Goal: Information Seeking & Learning: Compare options

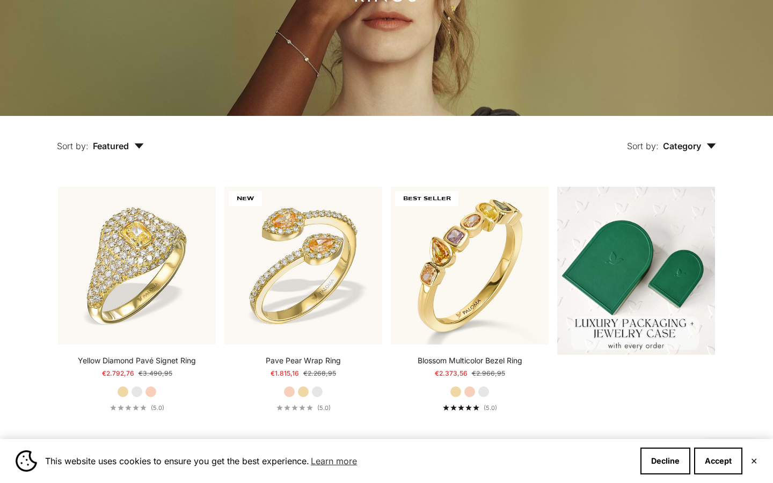
click at [690, 148] on span "Category" at bounding box center [689, 146] width 53 height 11
click at [653, 176] on label "Ring" at bounding box center [651, 179] width 18 height 14
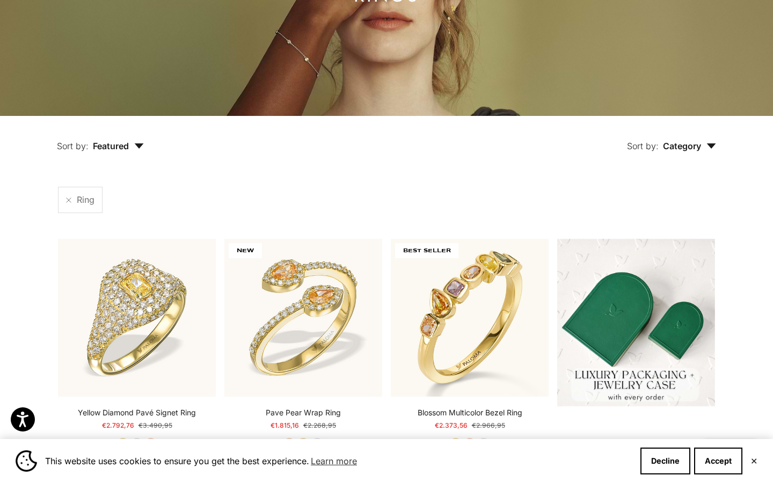
scroll to position [280, 0]
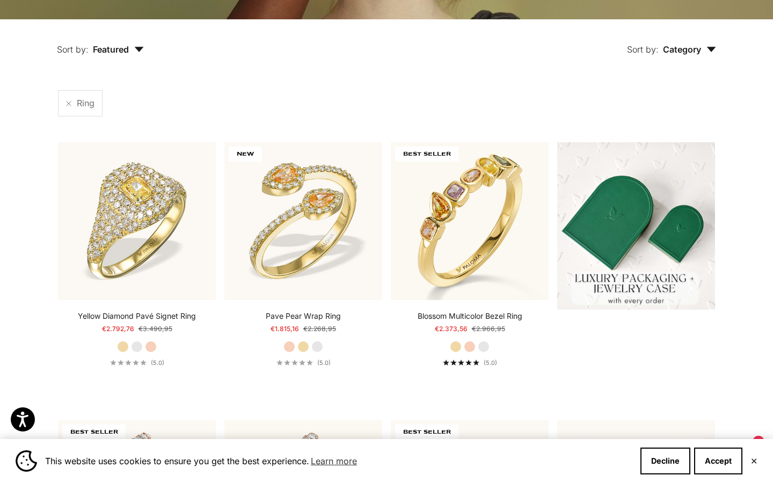
click at [131, 52] on span "Featured" at bounding box center [118, 49] width 51 height 11
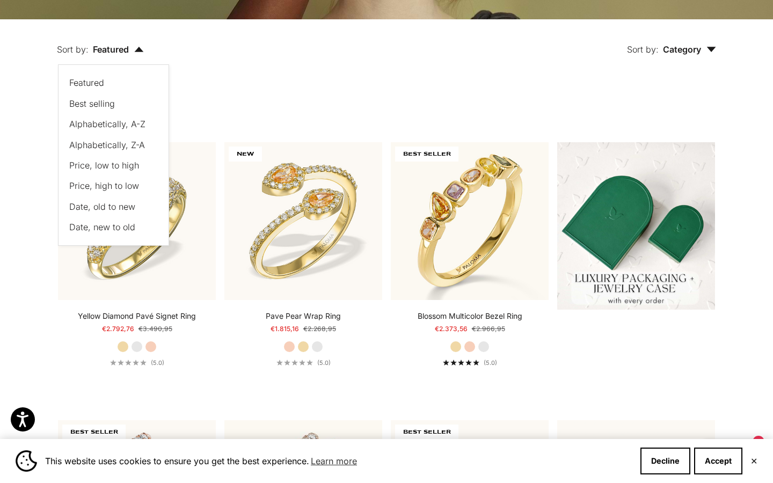
click at [122, 169] on span "Price, low to high" at bounding box center [104, 165] width 70 height 11
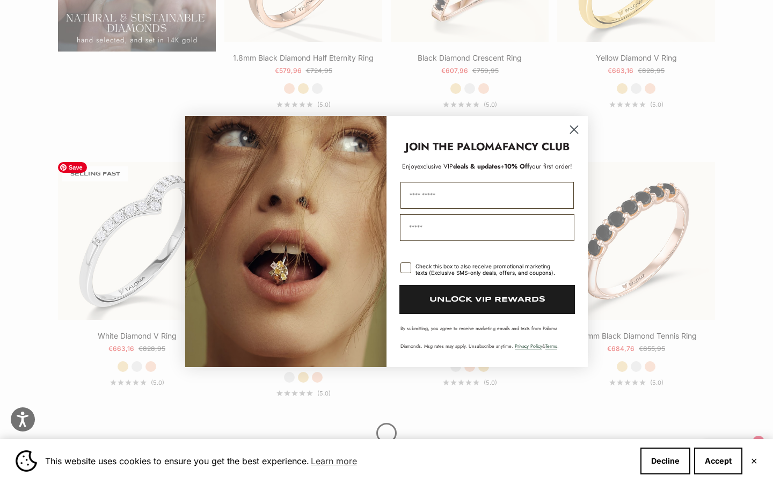
scroll to position [1115, 0]
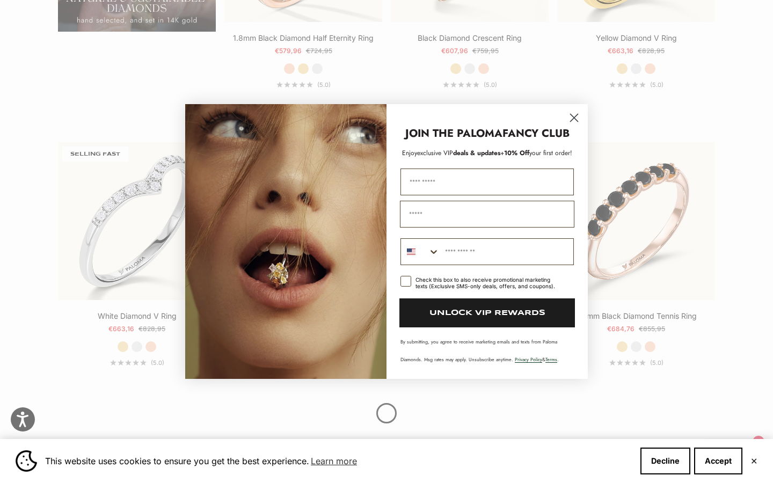
click at [577, 120] on circle "Close dialog" at bounding box center [574, 118] width 18 height 18
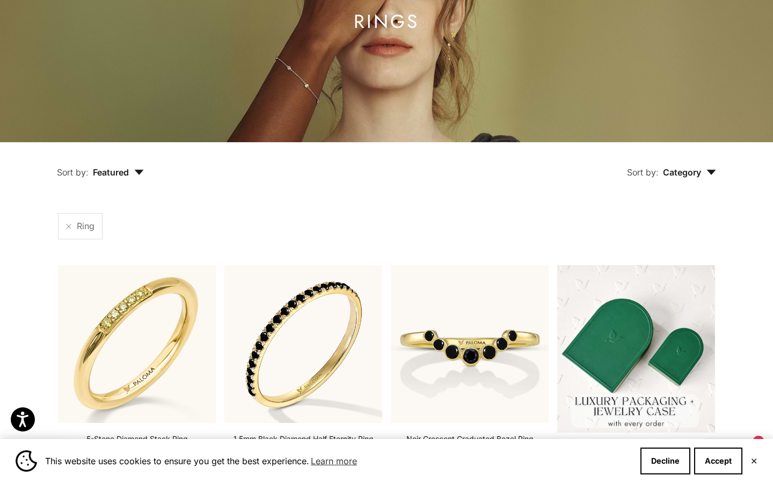
scroll to position [158, 0]
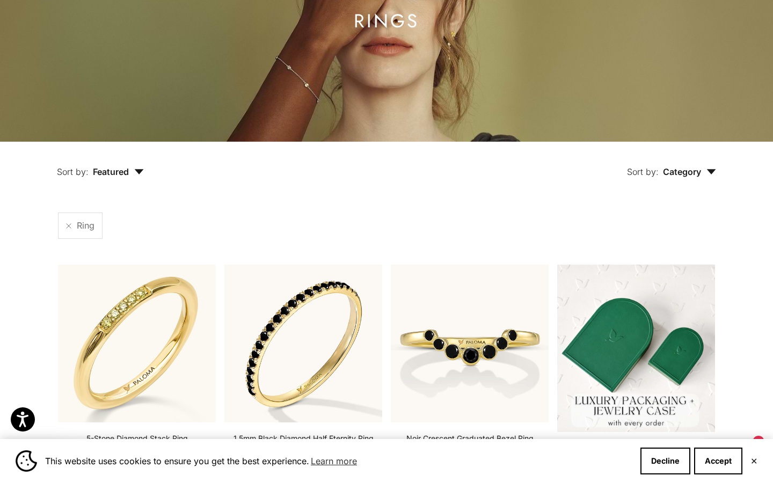
click at [701, 176] on span "Category" at bounding box center [689, 171] width 53 height 11
click at [135, 172] on icon "button" at bounding box center [139, 171] width 10 height 5
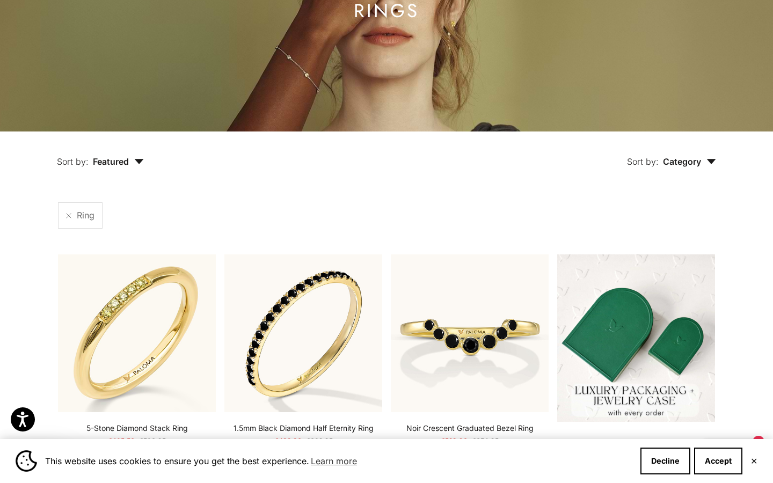
scroll to position [0, 0]
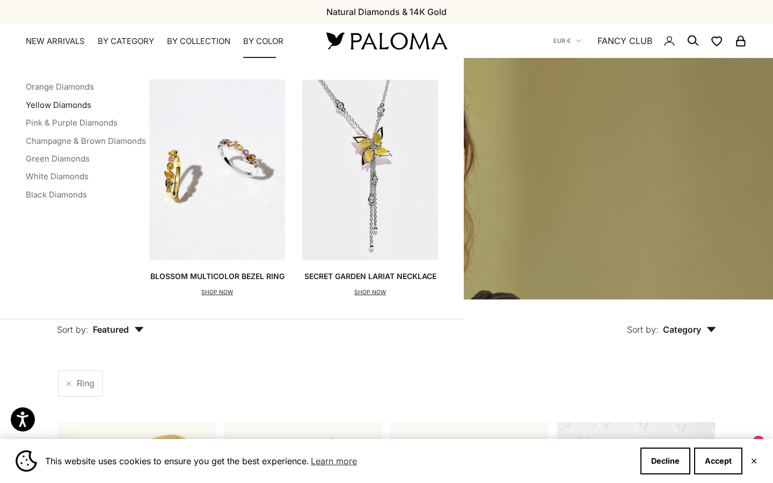
click at [84, 102] on link "Yellow Diamonds" at bounding box center [59, 105] width 66 height 10
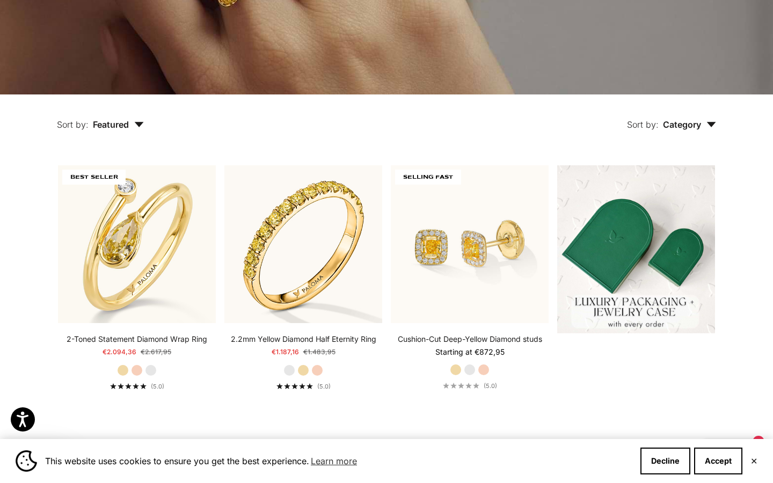
scroll to position [207, 0]
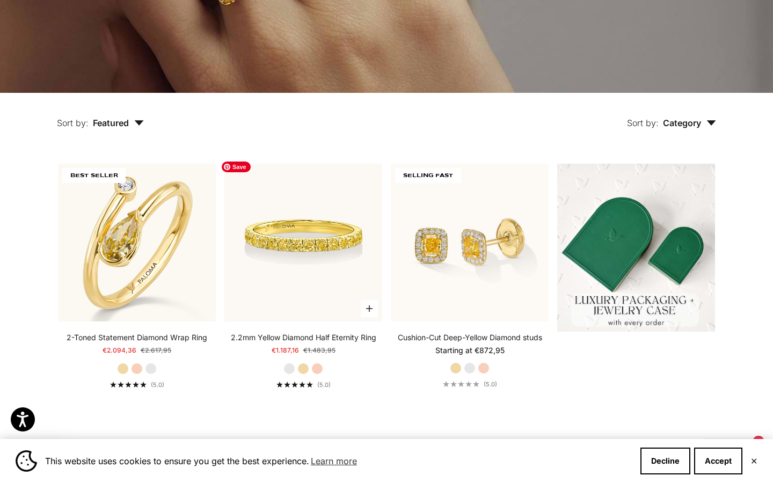
click at [338, 255] on img at bounding box center [303, 243] width 158 height 158
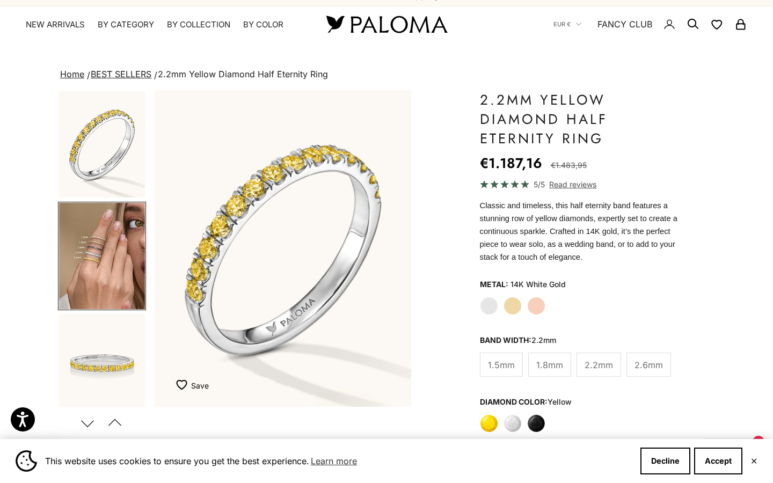
scroll to position [6, 0]
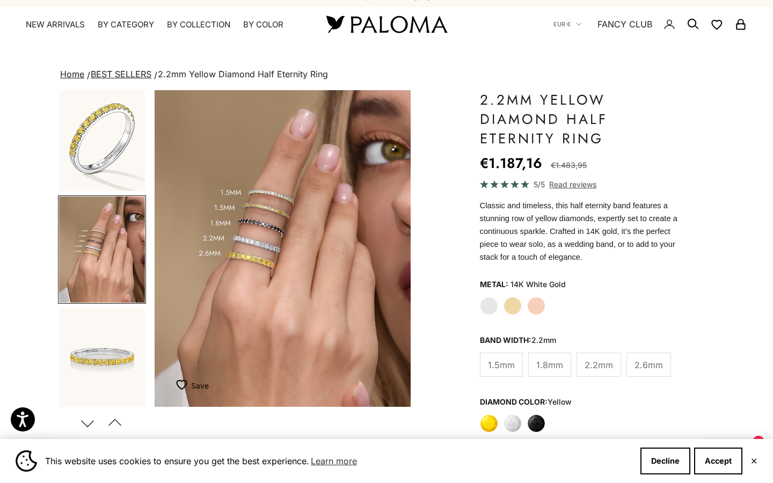
click at [651, 368] on span "2.6mm" at bounding box center [649, 365] width 28 height 14
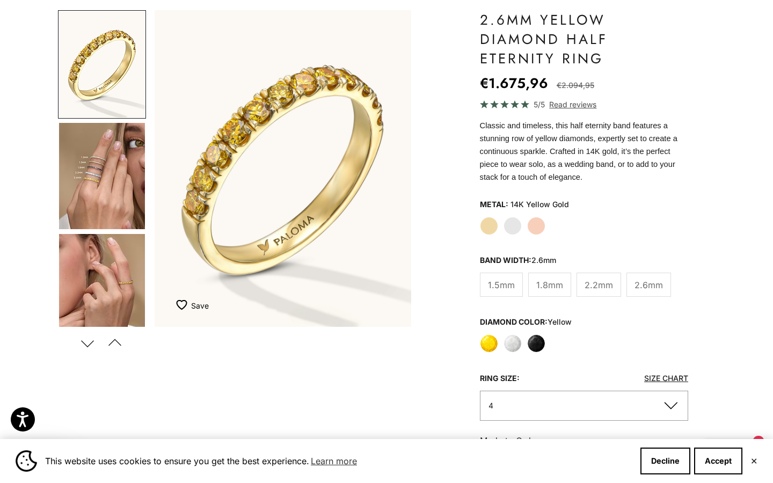
scroll to position [77, 0]
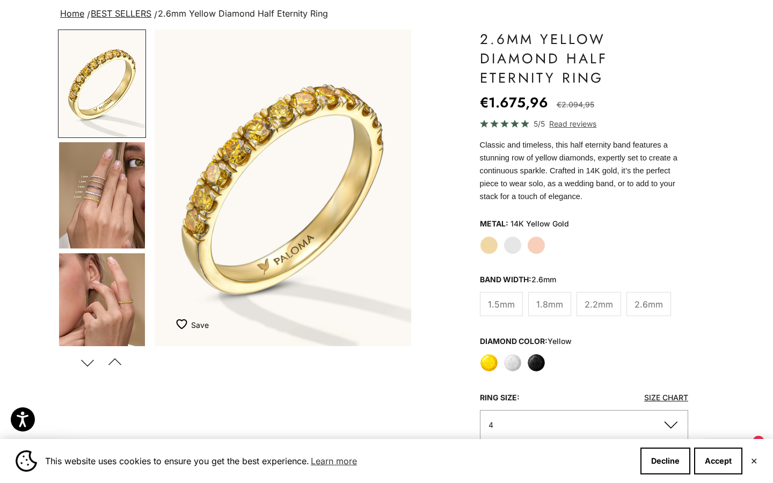
click at [538, 361] on label "Black" at bounding box center [536, 363] width 18 height 18
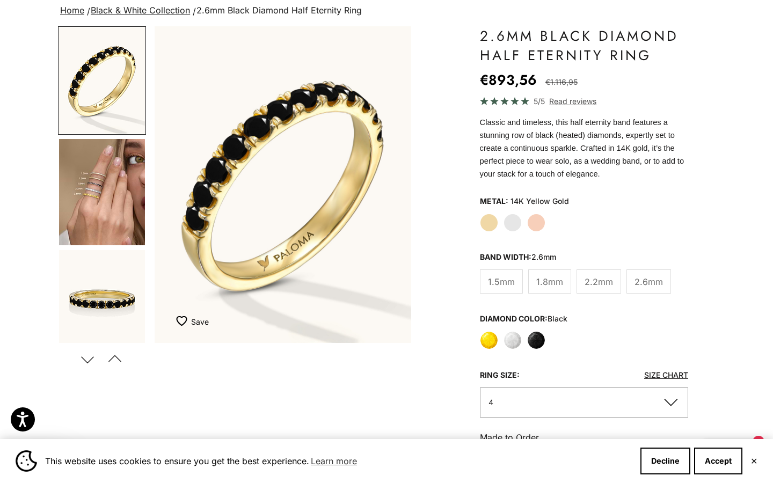
scroll to position [81, 0]
click at [519, 339] on label "White" at bounding box center [513, 340] width 18 height 18
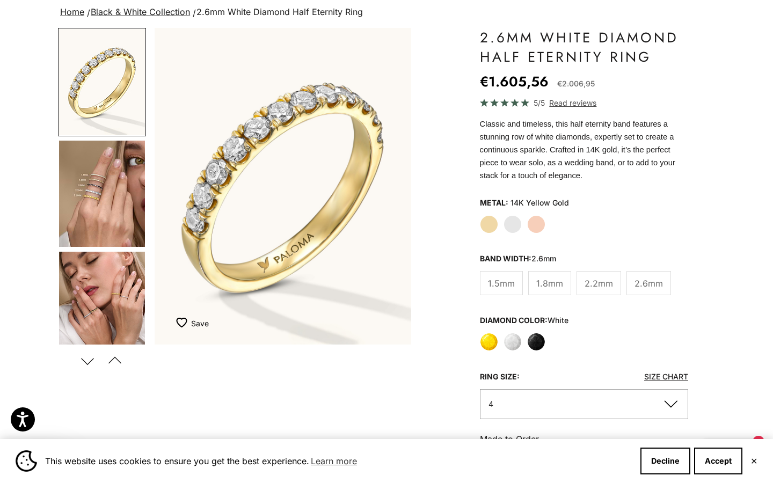
scroll to position [90, 0]
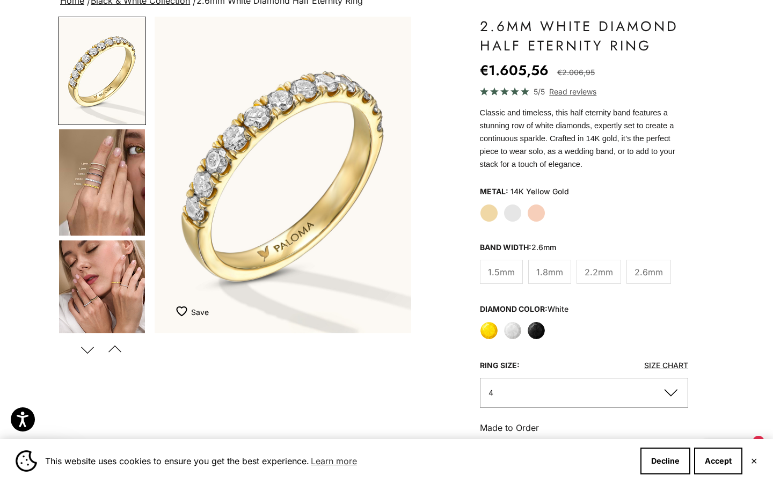
click at [590, 277] on span "2.2mm" at bounding box center [599, 272] width 28 height 14
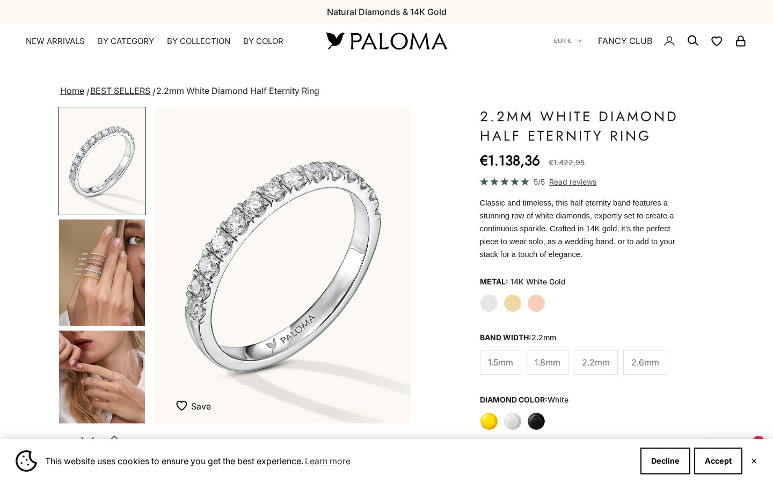
click at [512, 294] on label "Yellow Gold" at bounding box center [513, 303] width 18 height 18
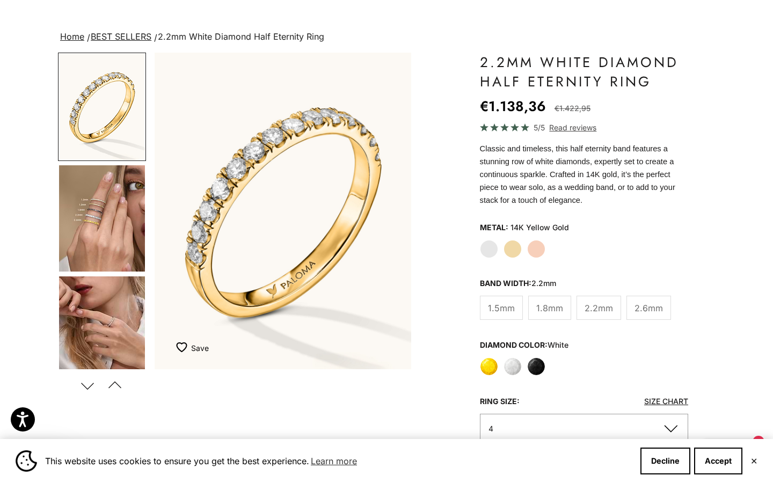
scroll to position [56, 0]
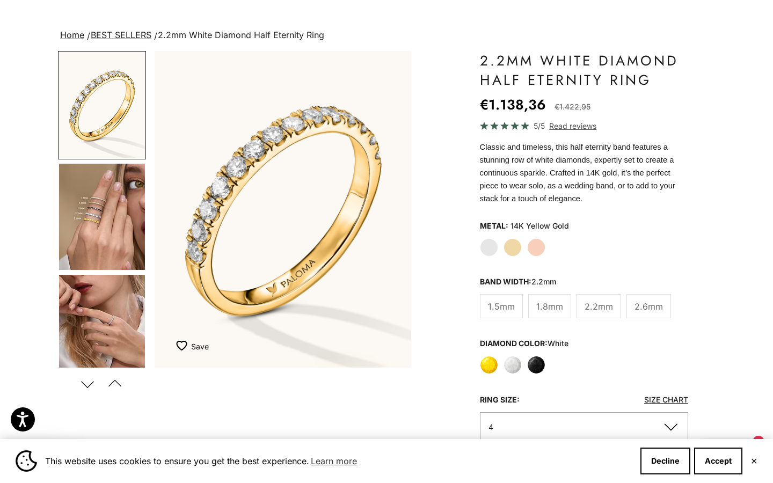
click at [494, 362] on label "Yellow" at bounding box center [489, 365] width 18 height 18
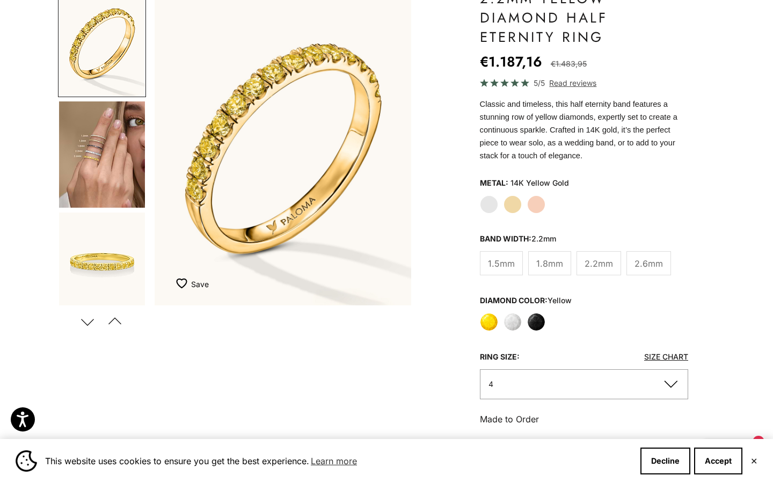
scroll to position [118, 0]
click at [107, 169] on img "Go to item 4" at bounding box center [102, 154] width 86 height 106
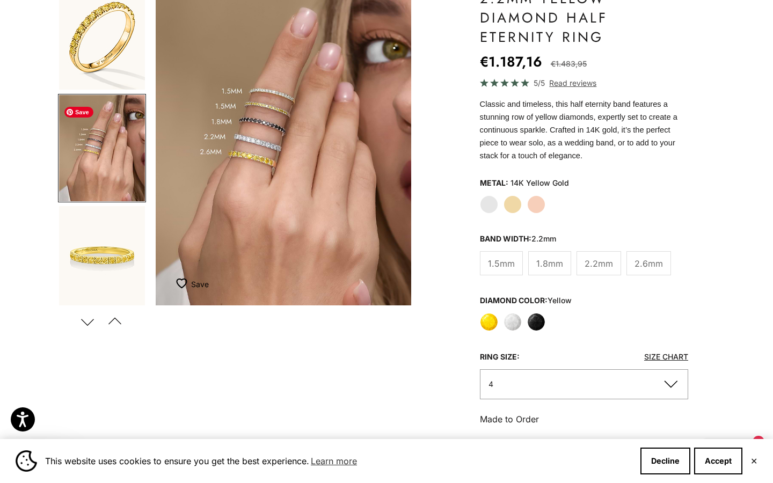
scroll to position [0, 270]
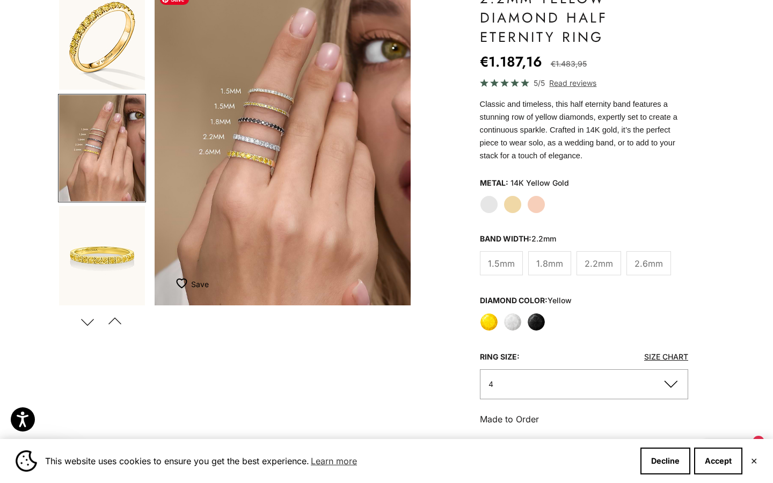
click at [253, 164] on img "Item 4 of 21" at bounding box center [283, 147] width 257 height 317
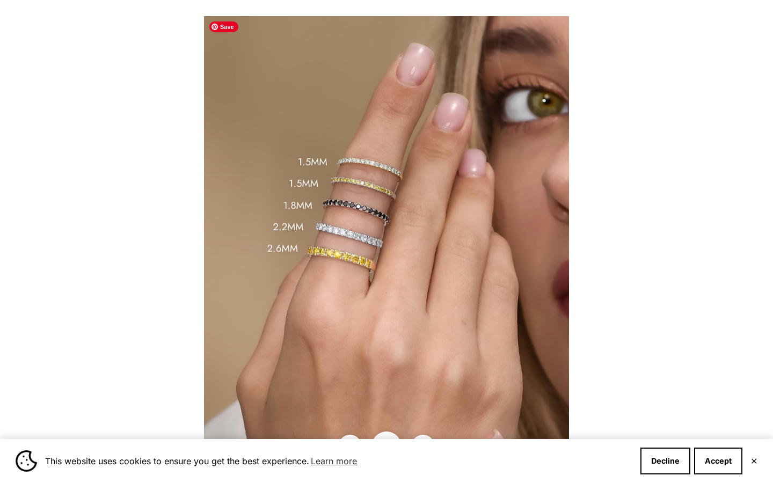
click at [336, 269] on img at bounding box center [386, 241] width 365 height 451
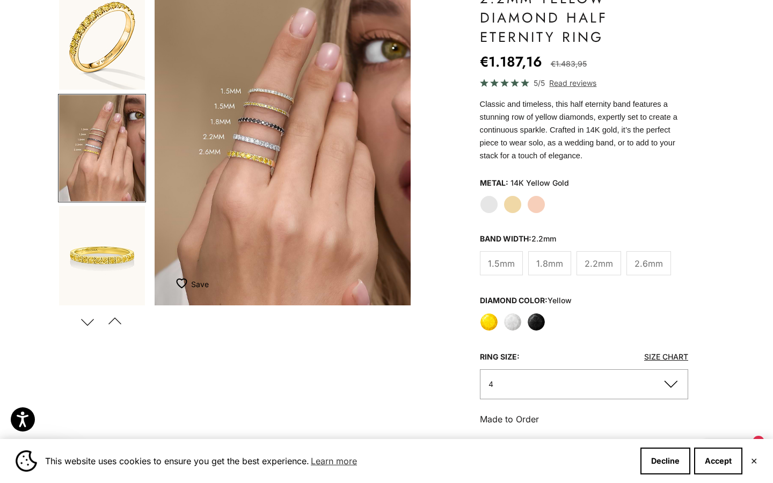
click at [79, 324] on button "Next" at bounding box center [87, 321] width 24 height 25
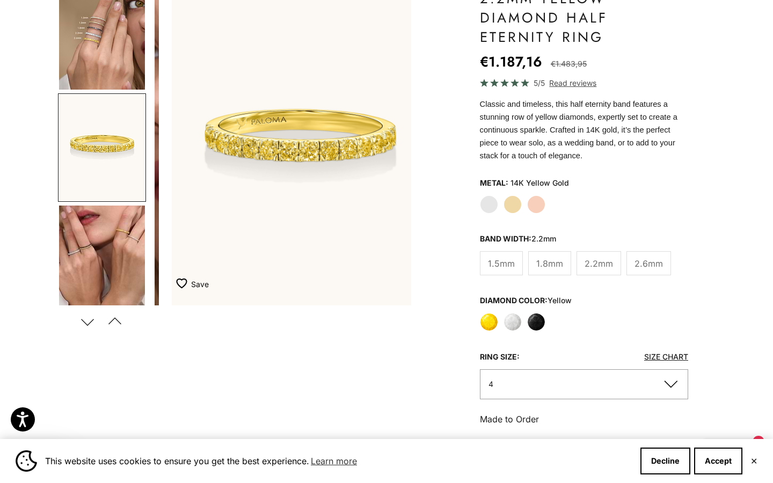
scroll to position [0, 539]
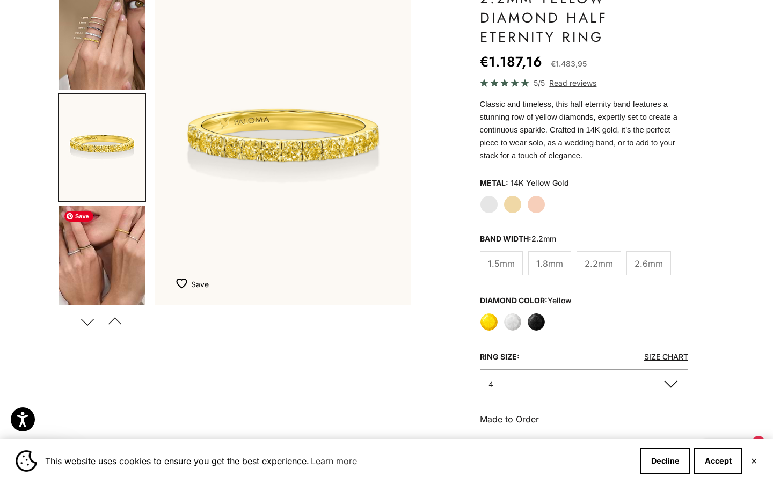
click at [95, 270] on img "Go to item 8" at bounding box center [102, 259] width 86 height 106
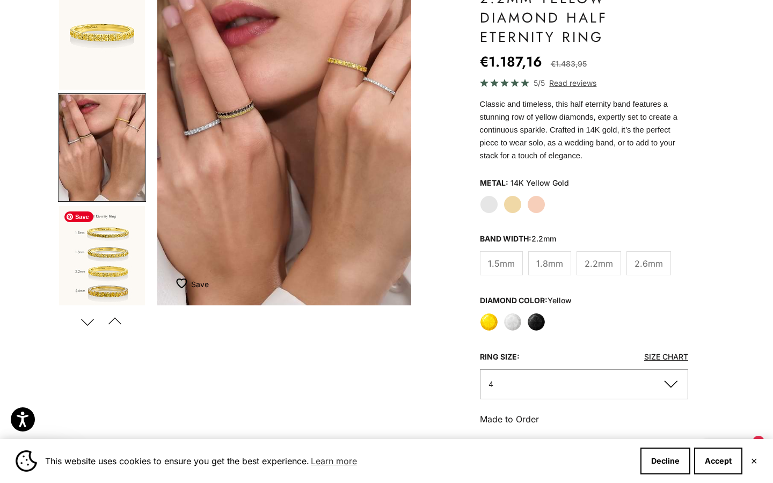
scroll to position [0, 808]
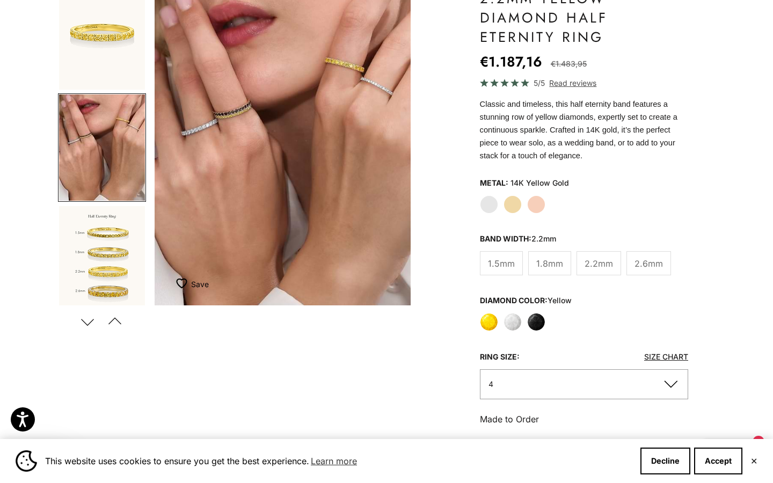
click at [88, 321] on button "Next" at bounding box center [87, 321] width 24 height 25
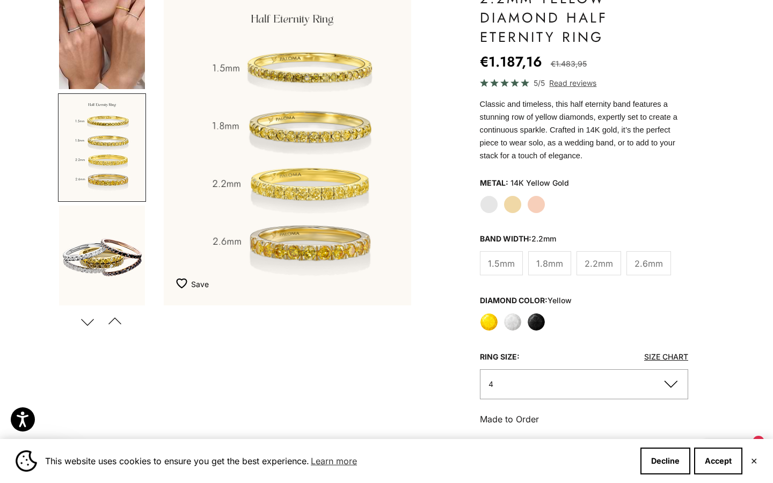
scroll to position [0, 1077]
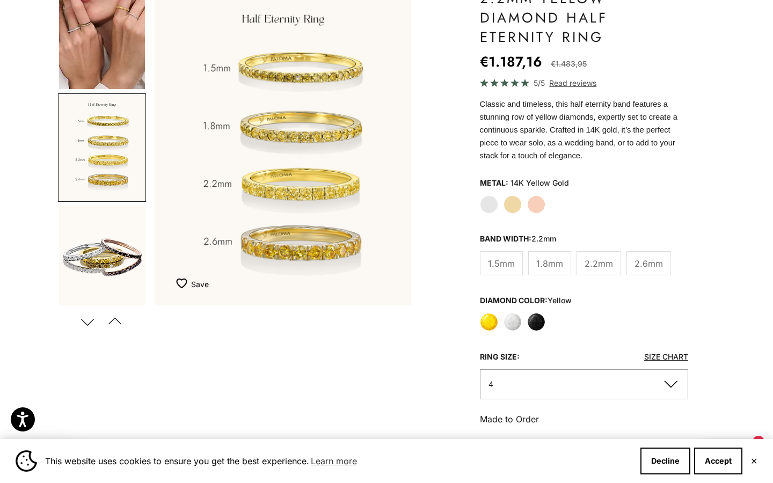
click at [88, 321] on button "Next" at bounding box center [87, 321] width 24 height 25
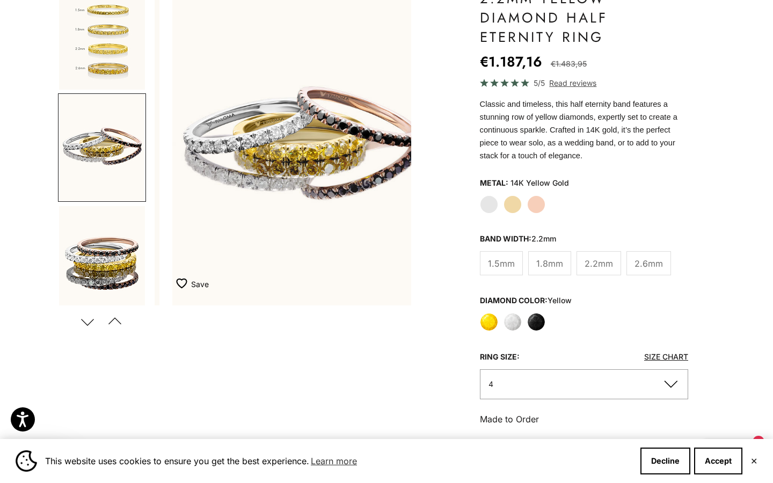
scroll to position [0, 1347]
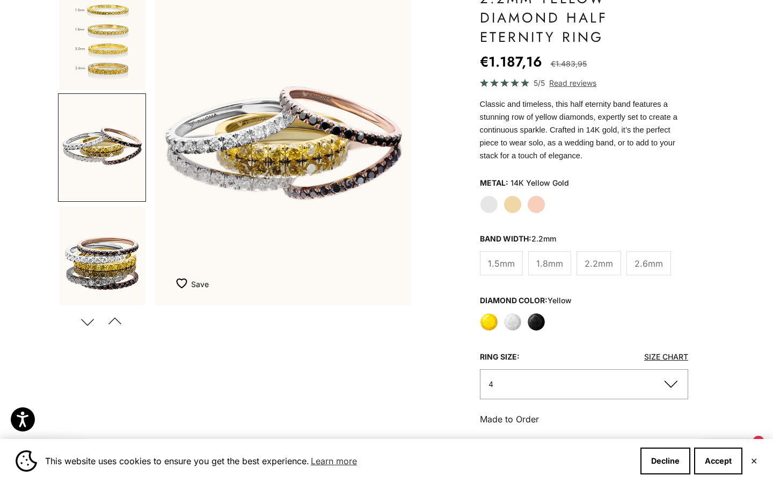
click at [88, 321] on button "Next" at bounding box center [87, 321] width 24 height 25
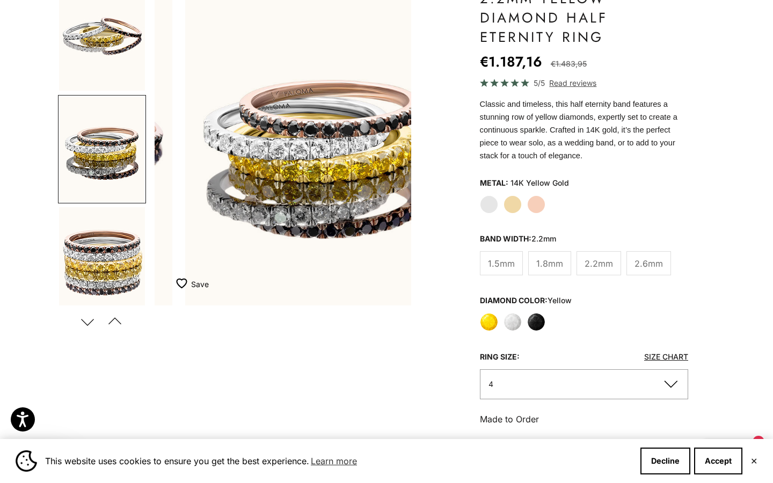
scroll to position [563, 0]
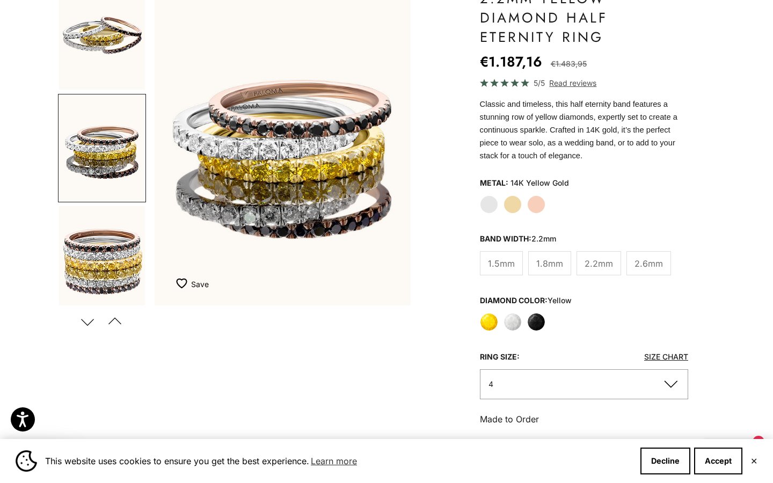
click at [88, 321] on button "Next" at bounding box center [87, 321] width 24 height 25
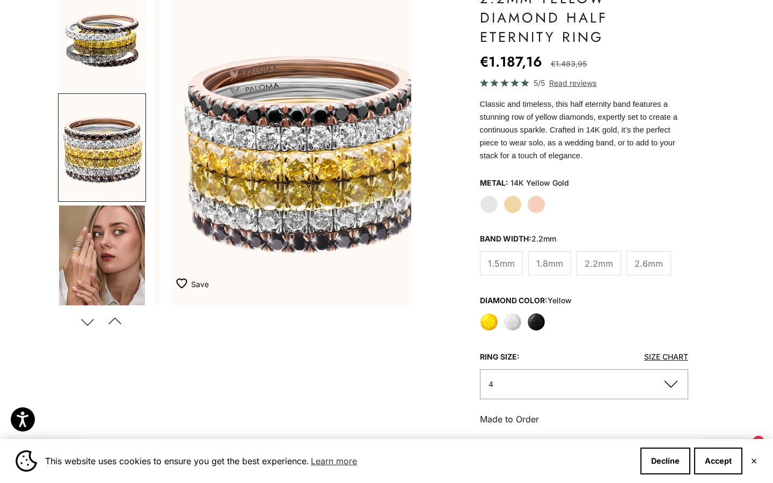
scroll to position [0, 1885]
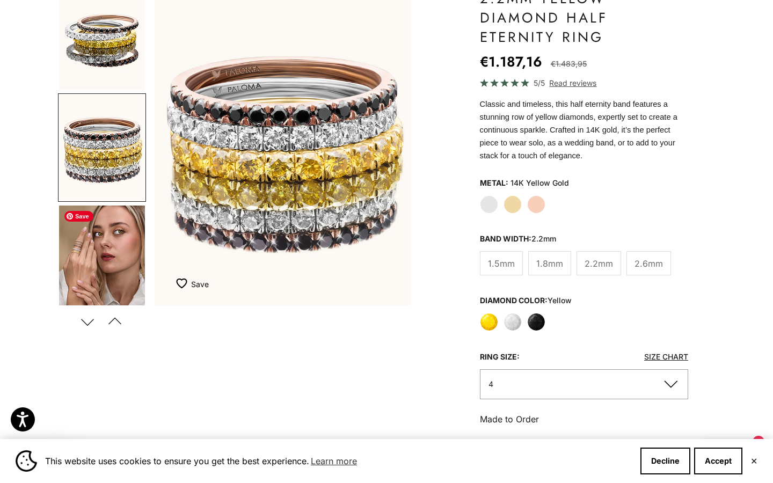
click at [93, 288] on img "Go to item 13" at bounding box center [102, 259] width 86 height 106
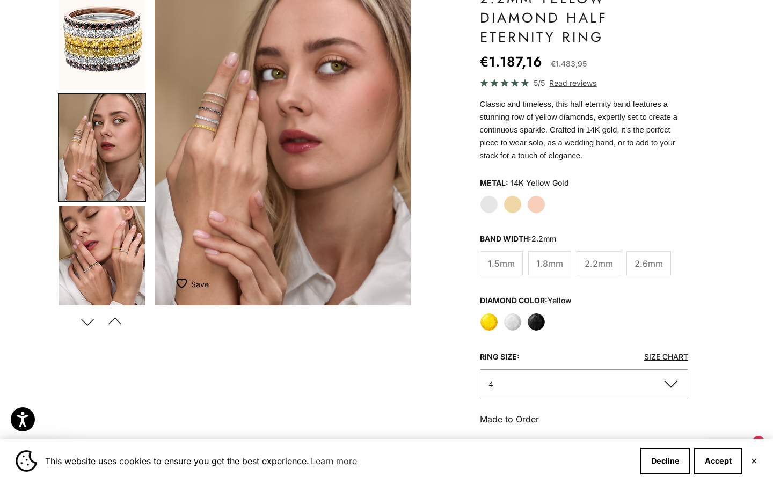
click at [514, 320] on label "White" at bounding box center [513, 322] width 18 height 18
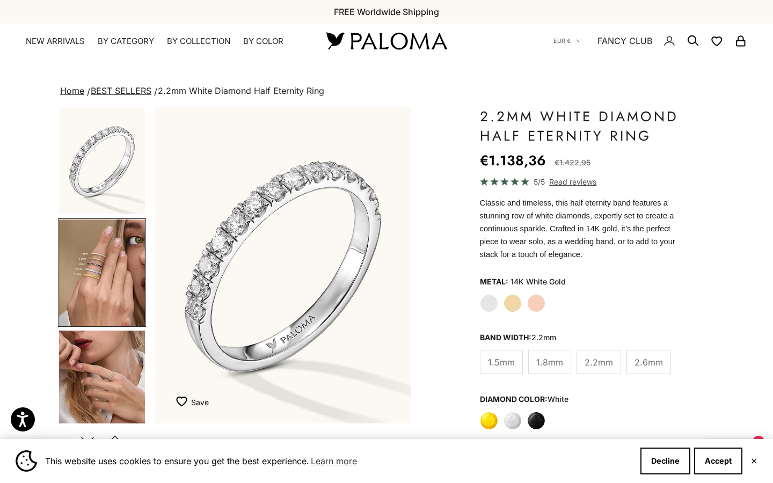
scroll to position [6, 0]
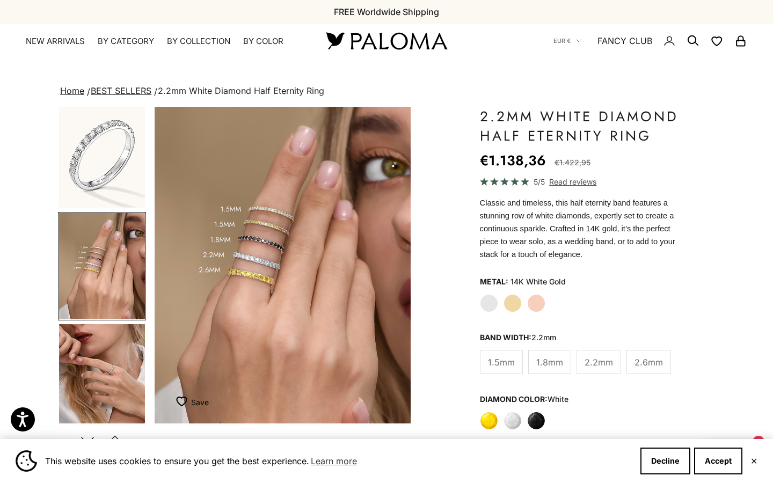
click at [517, 305] on label "Yellow Gold" at bounding box center [513, 303] width 18 height 18
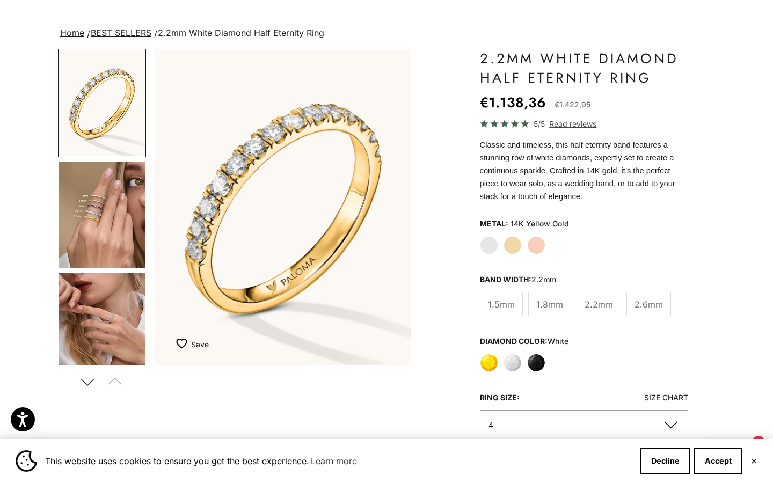
scroll to position [57, 0]
click at [99, 218] on img "Go to item 4" at bounding box center [102, 215] width 86 height 106
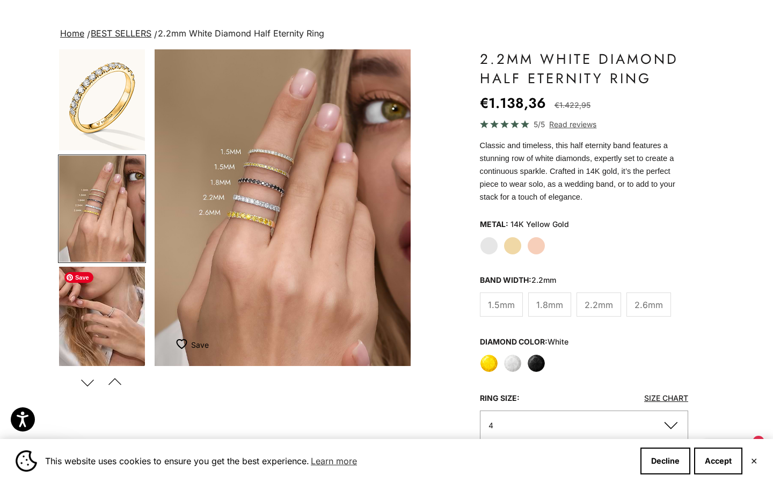
click at [101, 317] on img "Go to item 5" at bounding box center [102, 320] width 86 height 106
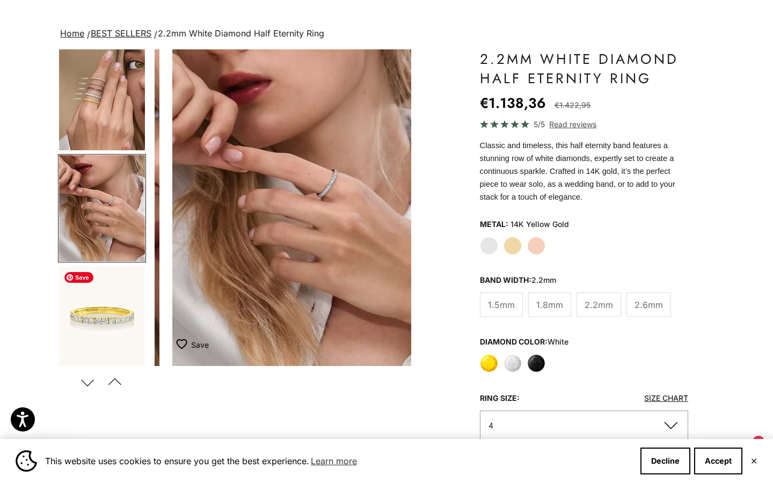
scroll to position [0, 539]
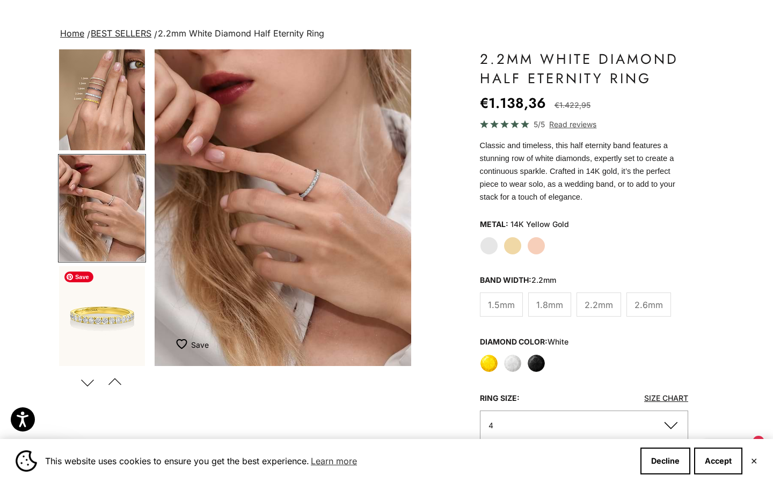
click at [98, 335] on img "Go to item 8" at bounding box center [102, 319] width 86 height 106
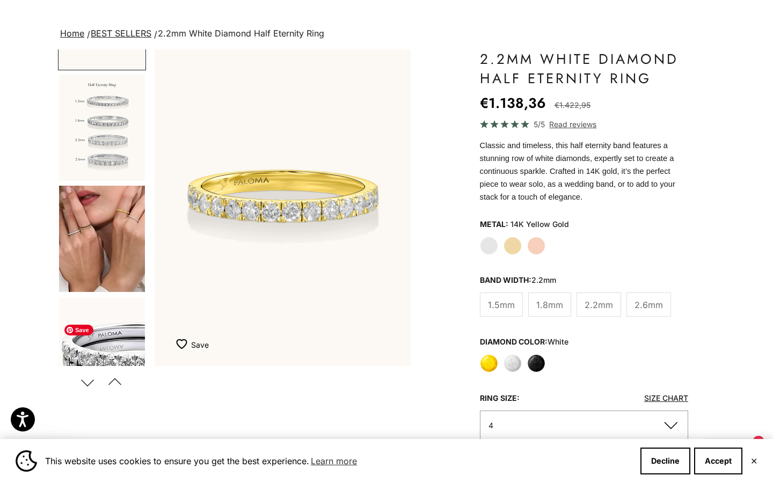
scroll to position [424, 0]
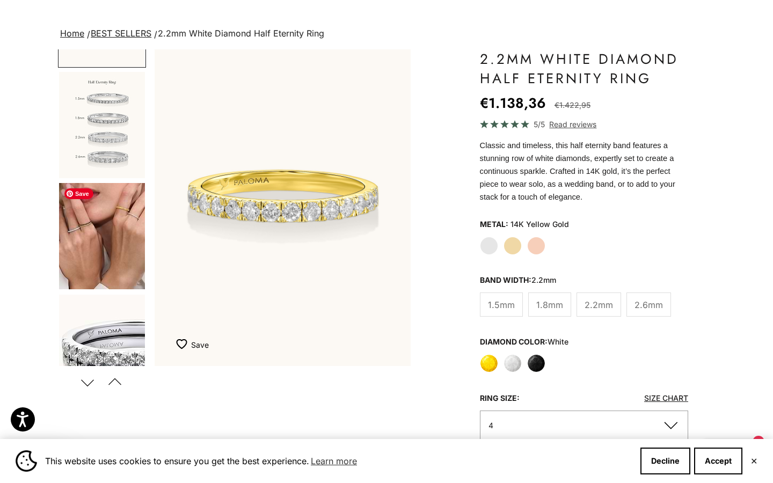
click at [118, 215] on img "Go to item 10" at bounding box center [102, 236] width 86 height 106
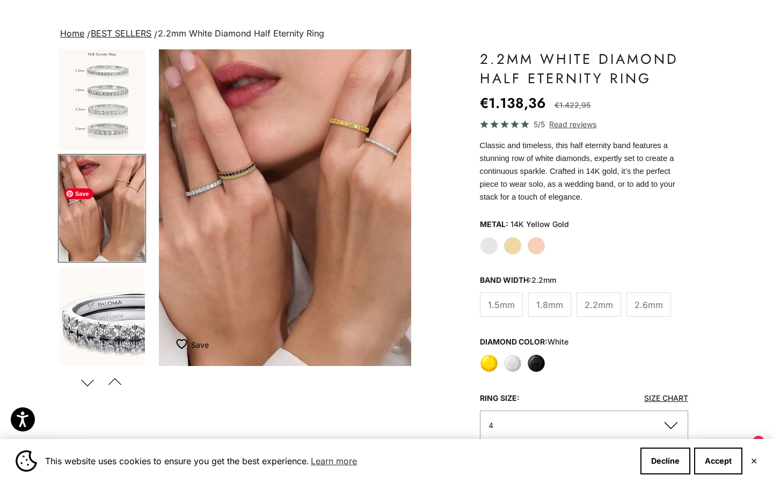
scroll to position [0, 1347]
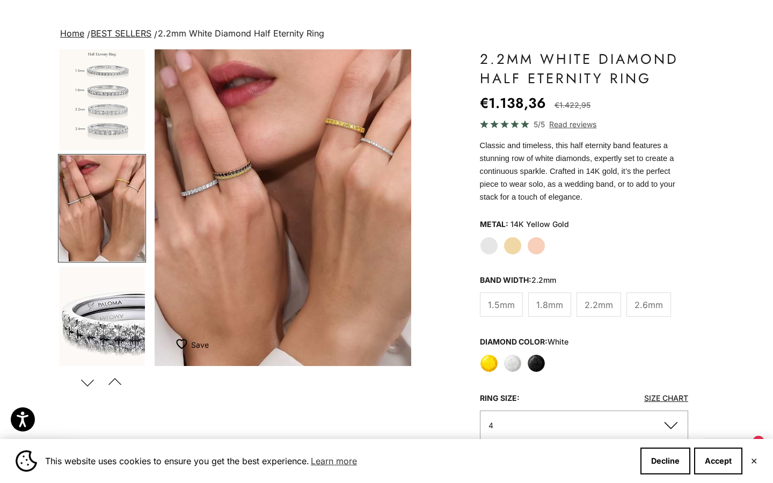
click at [653, 306] on span "2.6mm" at bounding box center [649, 305] width 28 height 14
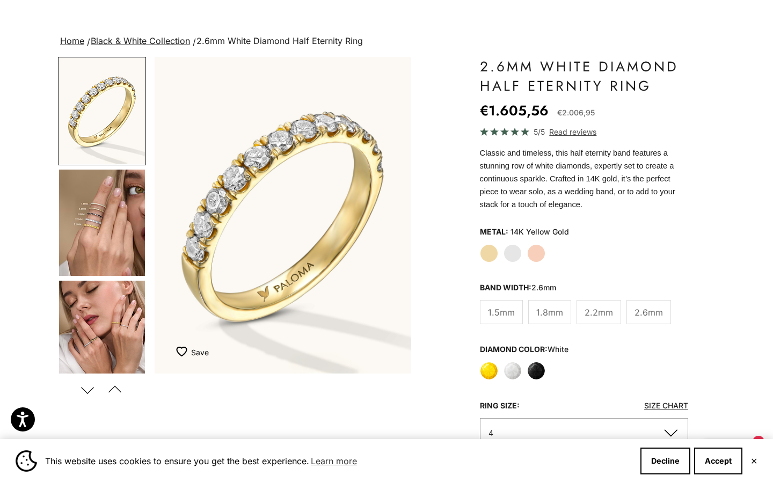
scroll to position [50, 0]
click at [491, 369] on label "Yellow" at bounding box center [489, 371] width 18 height 18
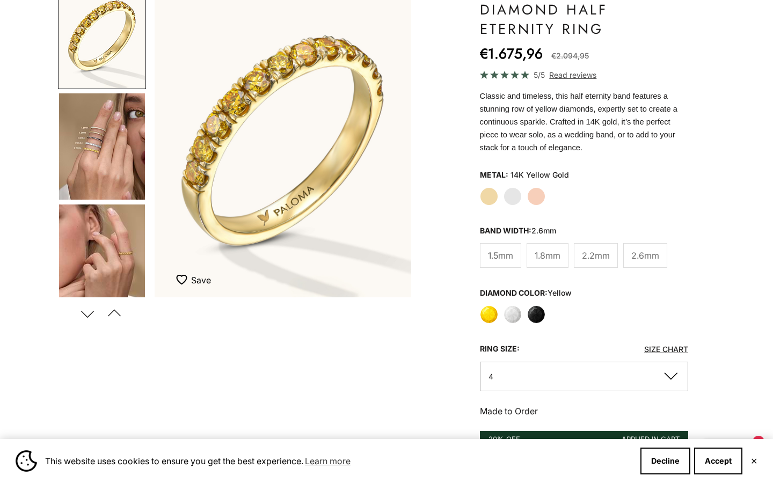
scroll to position [126, 0]
click at [540, 315] on label "Black" at bounding box center [536, 314] width 18 height 18
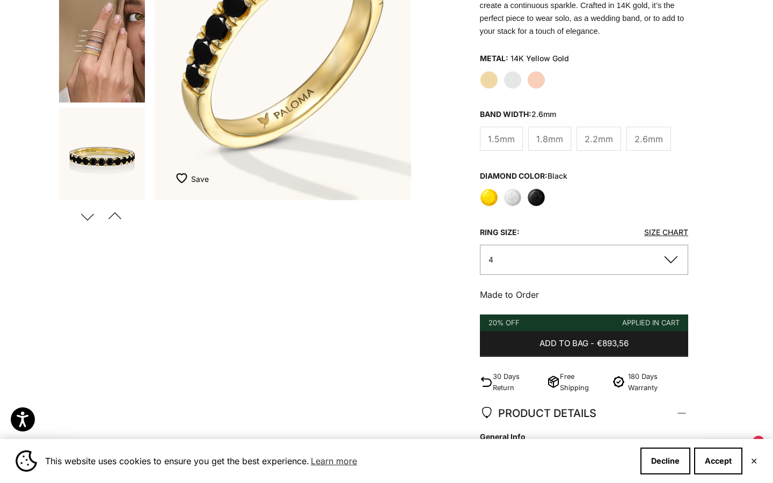
scroll to position [223, 0]
click at [88, 213] on button "Next" at bounding box center [87, 216] width 24 height 25
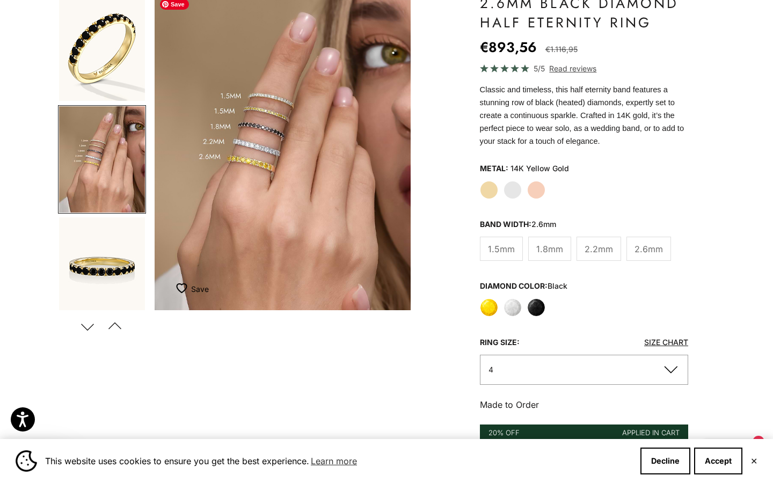
scroll to position [108, 0]
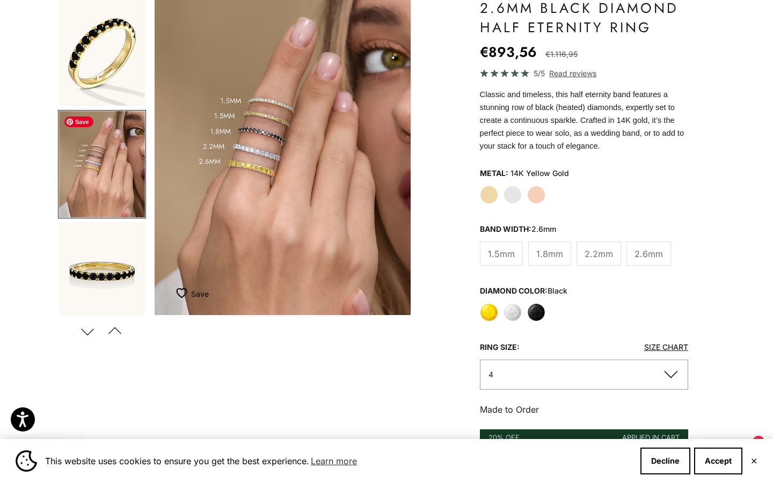
click at [115, 170] on img "Go to item 4" at bounding box center [102, 164] width 86 height 106
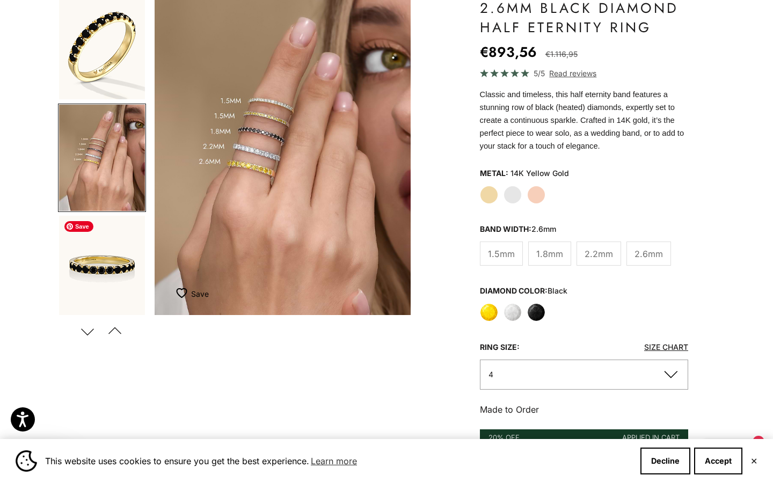
click at [110, 254] on img "Go to item 5" at bounding box center [102, 269] width 86 height 106
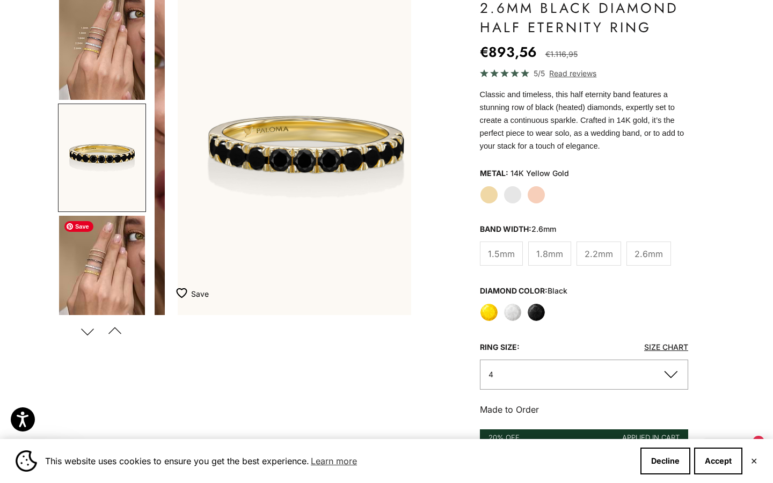
scroll to position [118, 0]
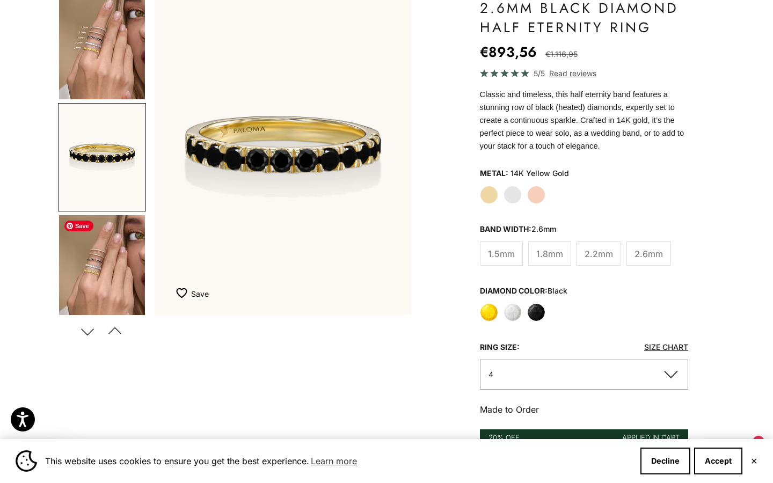
click at [110, 254] on img "Go to item 8" at bounding box center [102, 268] width 86 height 106
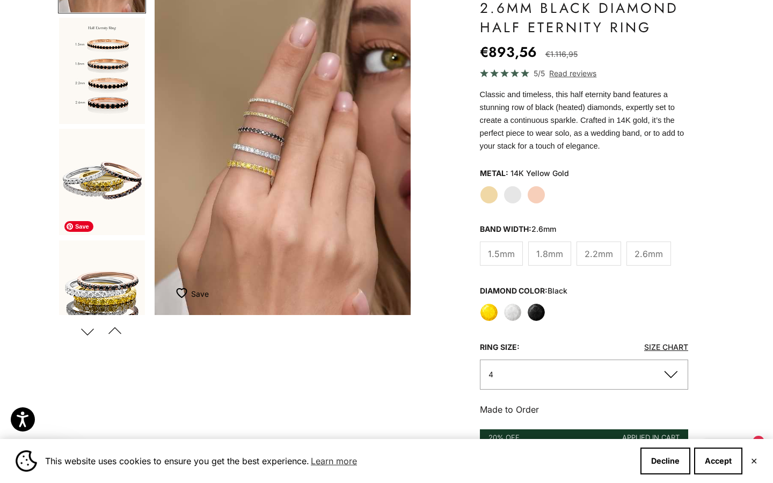
scroll to position [432, 0]
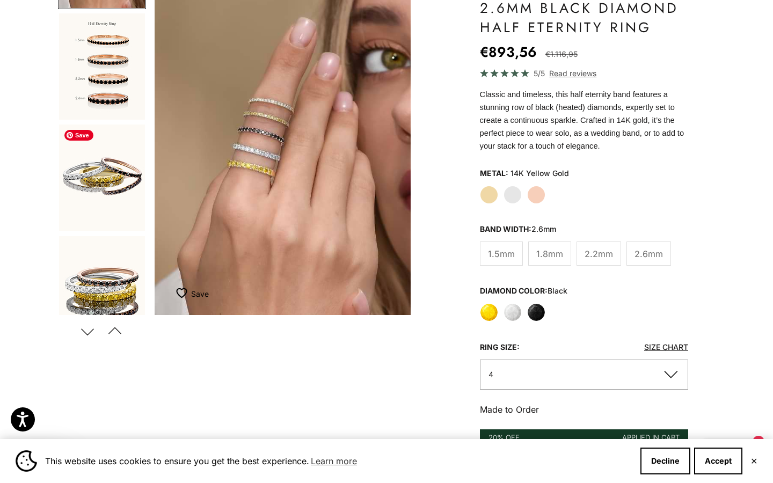
click at [111, 175] on img "Go to item 10" at bounding box center [102, 178] width 86 height 106
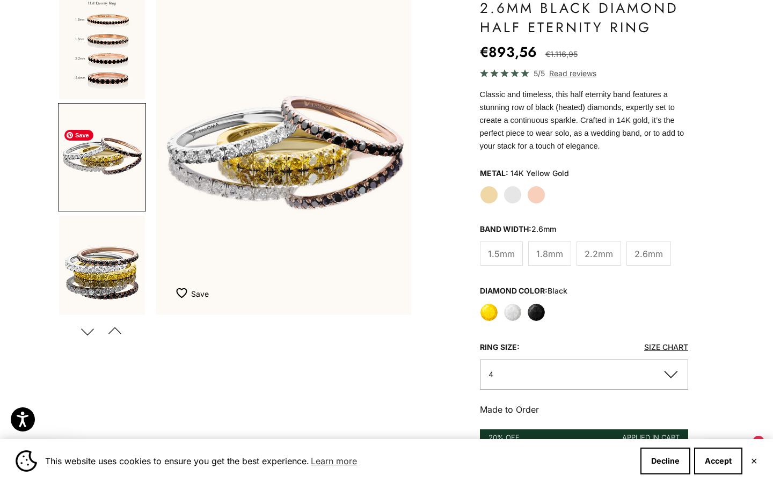
scroll to position [0, 1347]
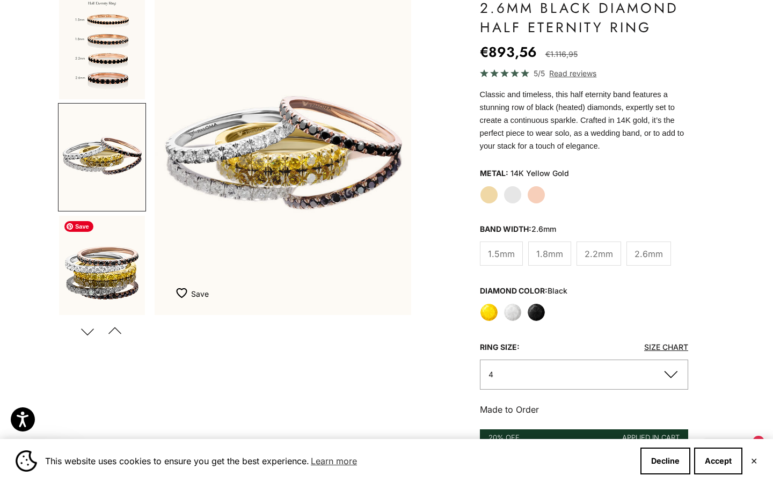
click at [119, 277] on img "Go to item 11" at bounding box center [102, 269] width 86 height 106
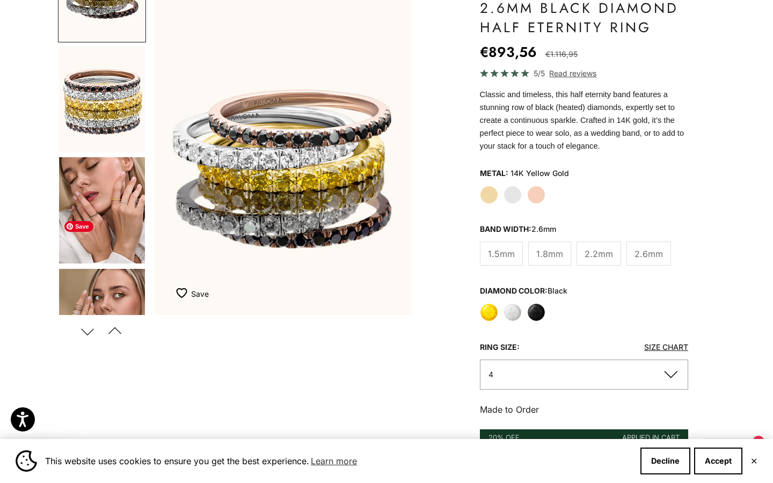
scroll to position [734, 0]
click at [124, 229] on img "Go to item 13" at bounding box center [102, 210] width 86 height 106
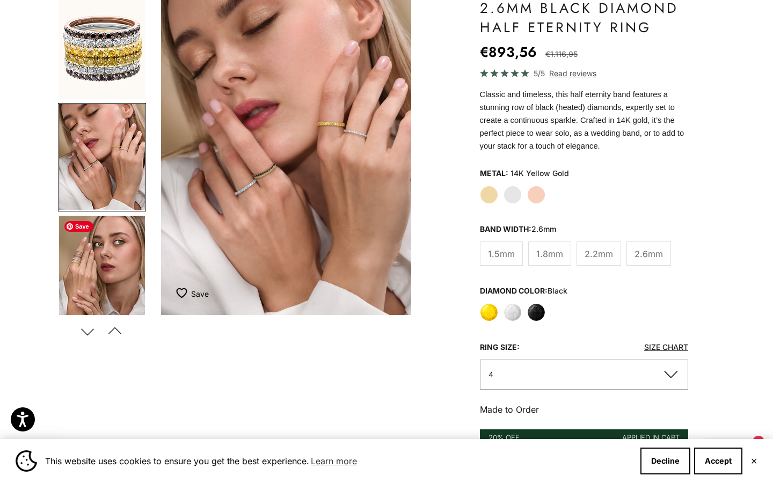
scroll to position [0, 0]
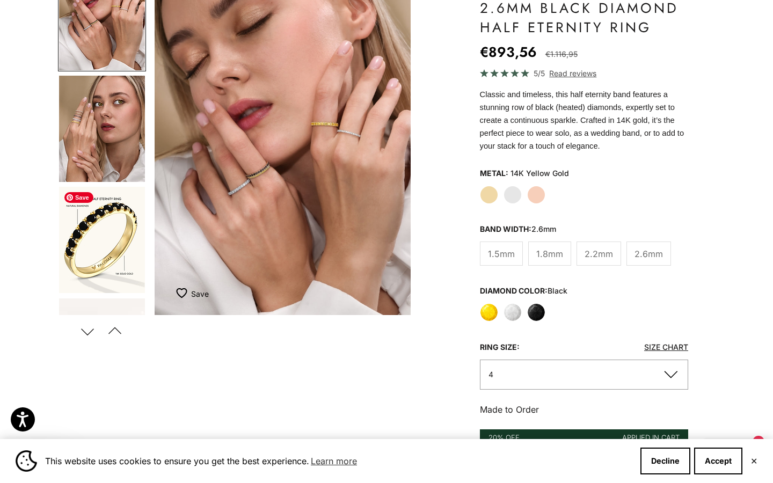
click at [124, 229] on img "Go to item 15" at bounding box center [102, 240] width 86 height 106
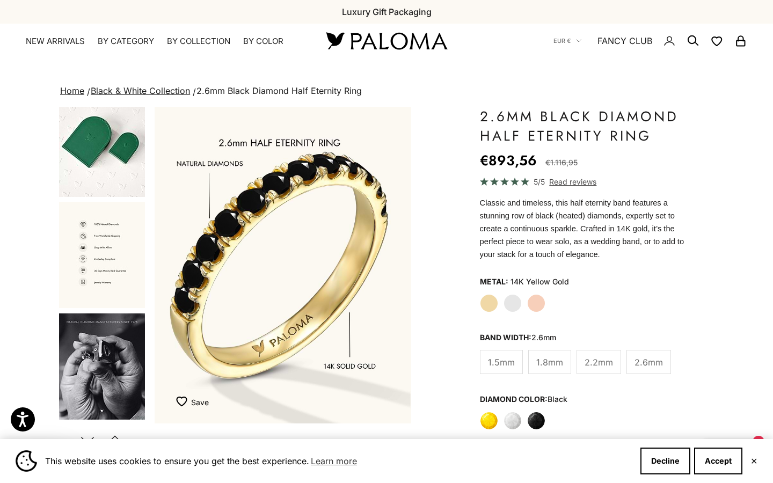
click at [79, 92] on link "Home" at bounding box center [72, 90] width 24 height 11
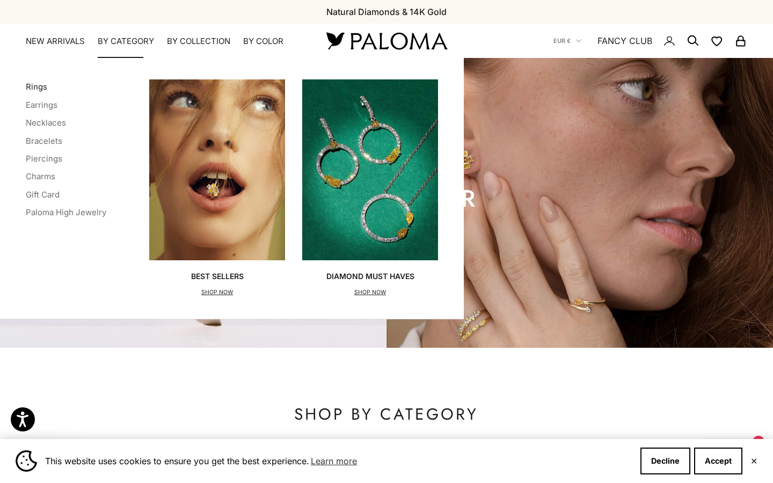
click at [34, 87] on link "Rings" at bounding box center [36, 87] width 21 height 10
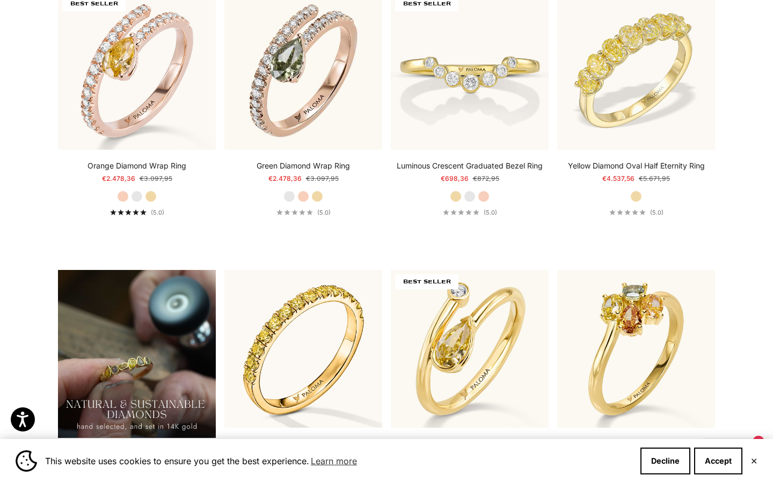
scroll to position [655, 0]
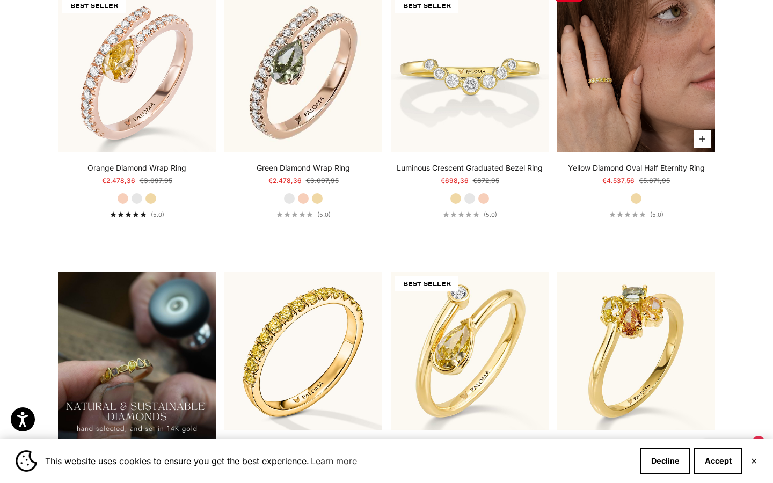
click at [637, 84] on img at bounding box center [636, 73] width 158 height 158
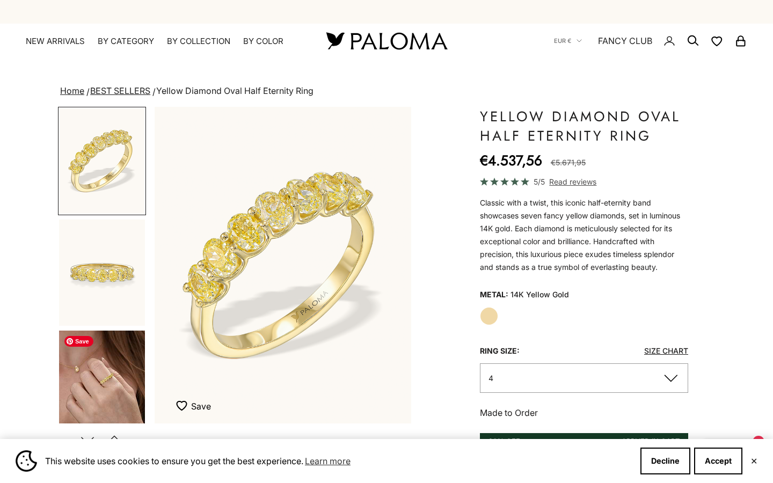
click at [142, 377] on img "Go to item 3" at bounding box center [102, 384] width 86 height 106
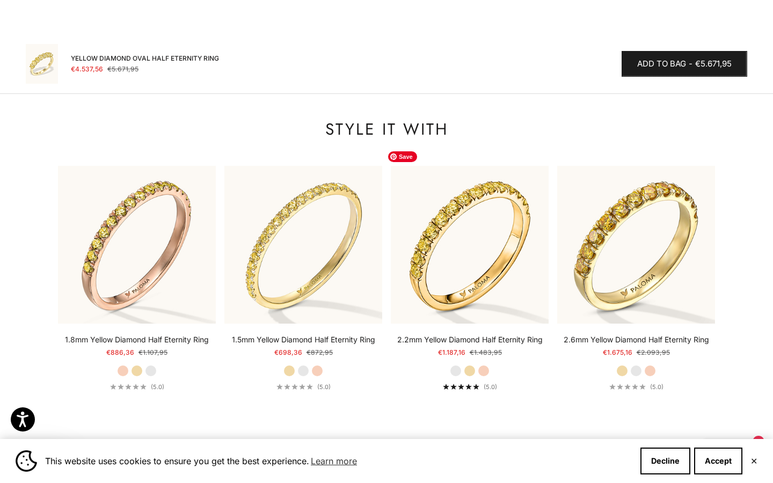
scroll to position [1105, 0]
click at [694, 270] on icon "button" at bounding box center [691, 276] width 12 height 13
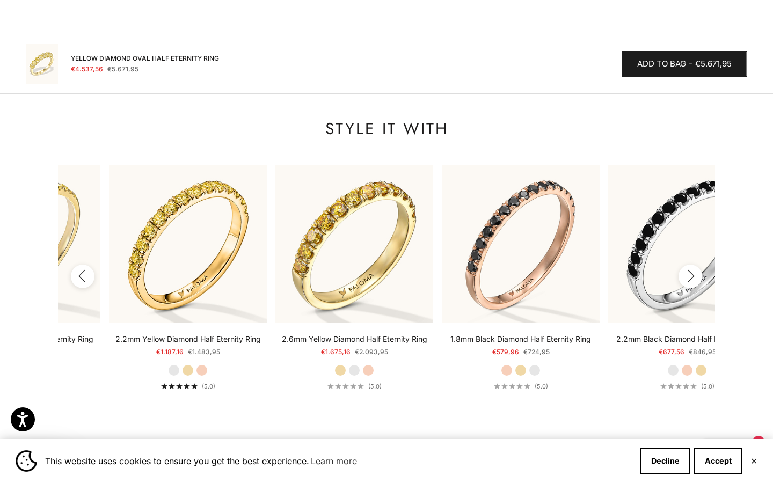
scroll to position [0, 333]
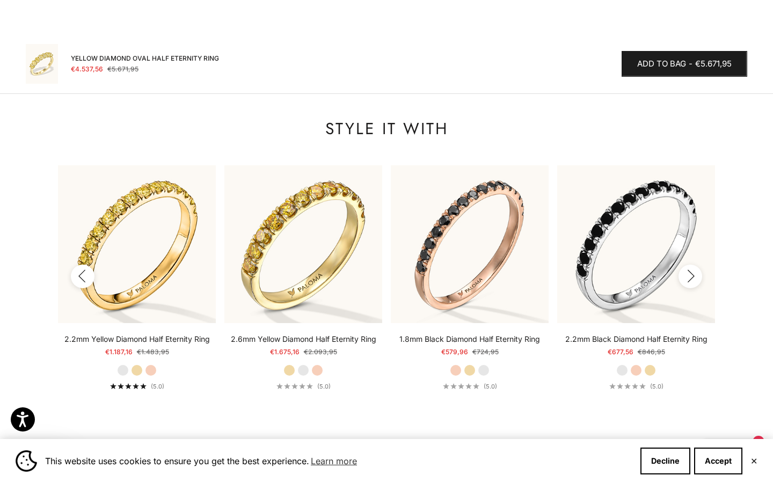
click at [693, 270] on icon "button" at bounding box center [691, 276] width 12 height 13
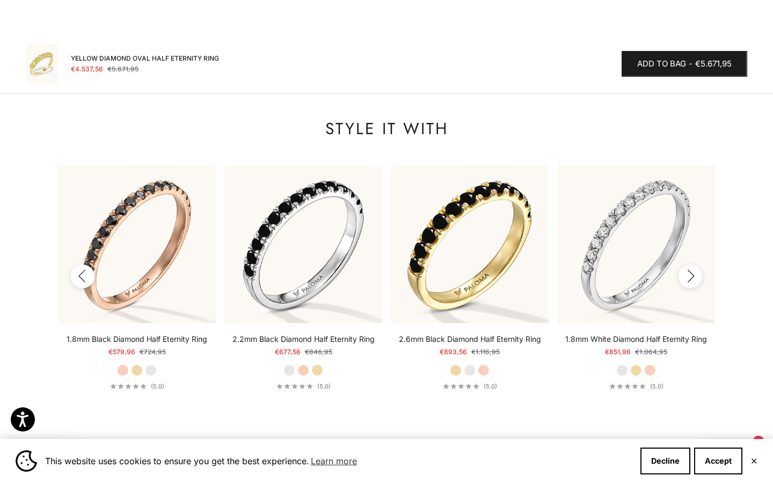
click at [693, 270] on icon "button" at bounding box center [691, 276] width 12 height 13
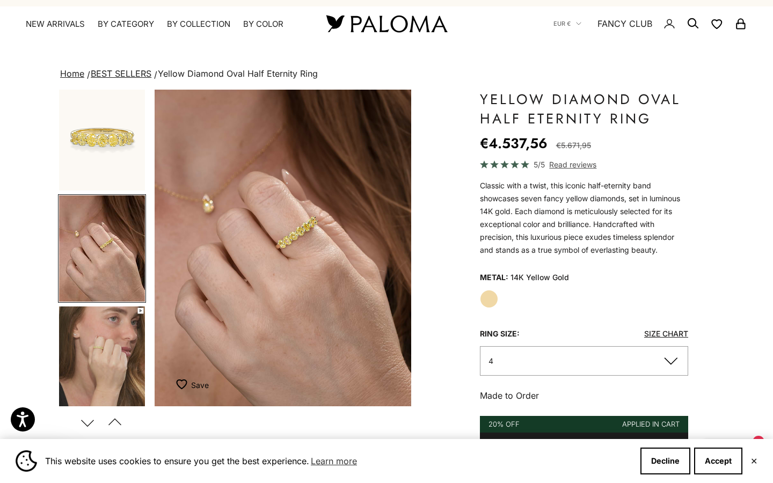
scroll to position [0, 0]
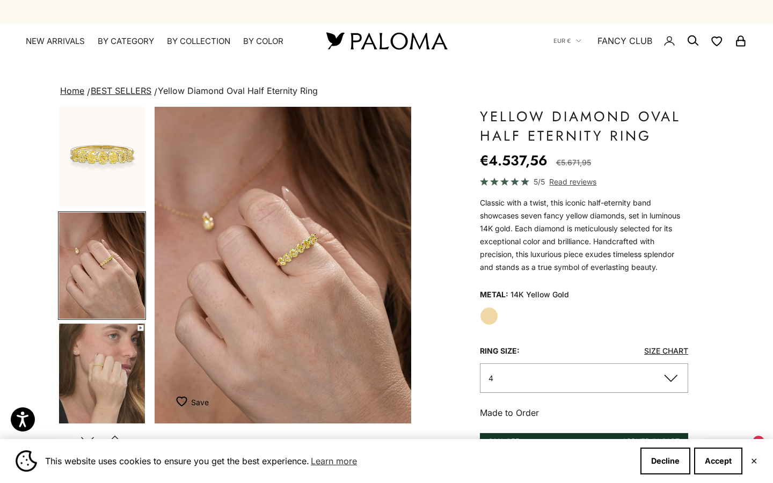
click at [141, 90] on link "BEST SELLERS" at bounding box center [121, 90] width 61 height 11
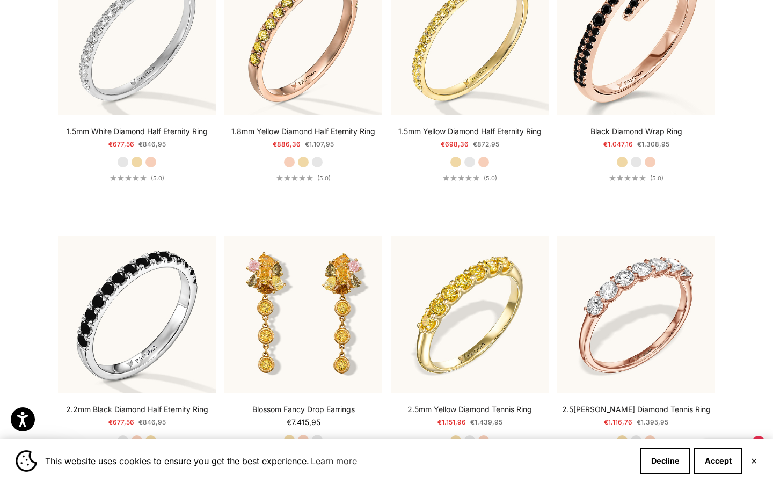
scroll to position [4367, 0]
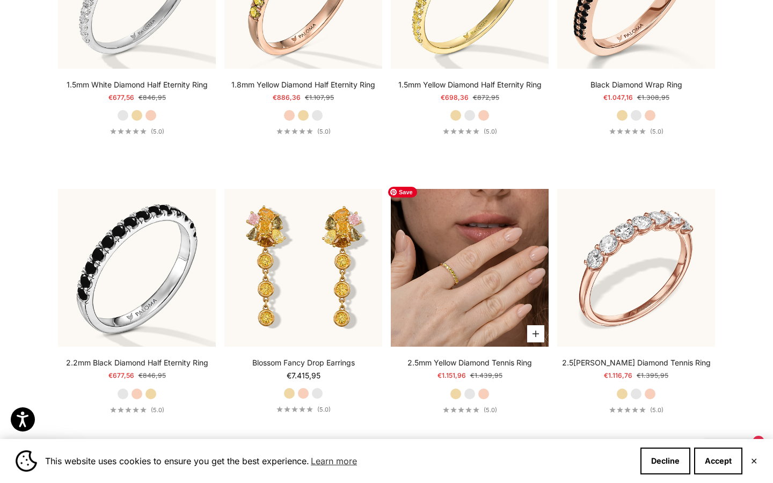
click at [454, 302] on img at bounding box center [470, 268] width 158 height 158
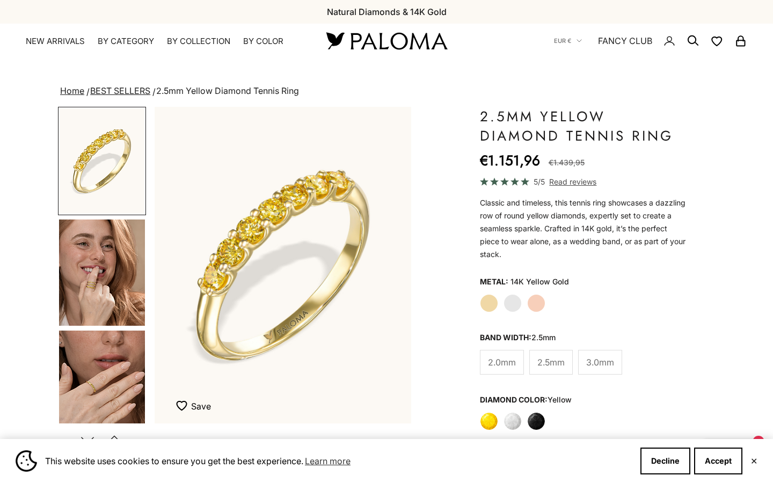
click at [120, 289] on img "Go to item 4" at bounding box center [102, 273] width 86 height 106
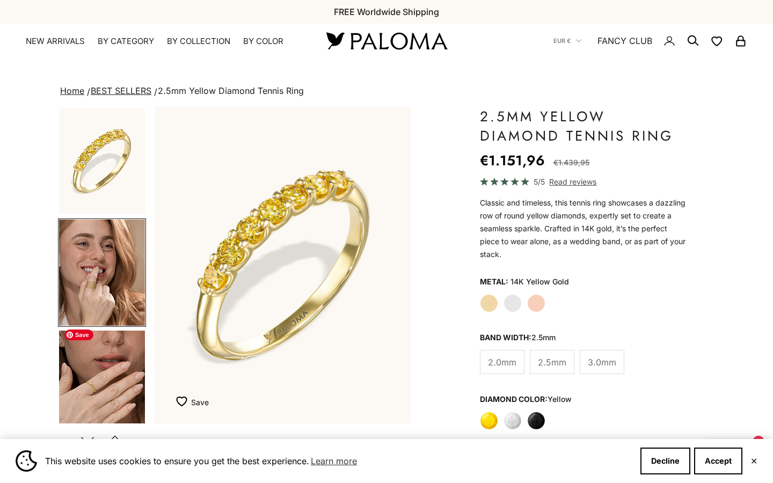
scroll to position [6, 0]
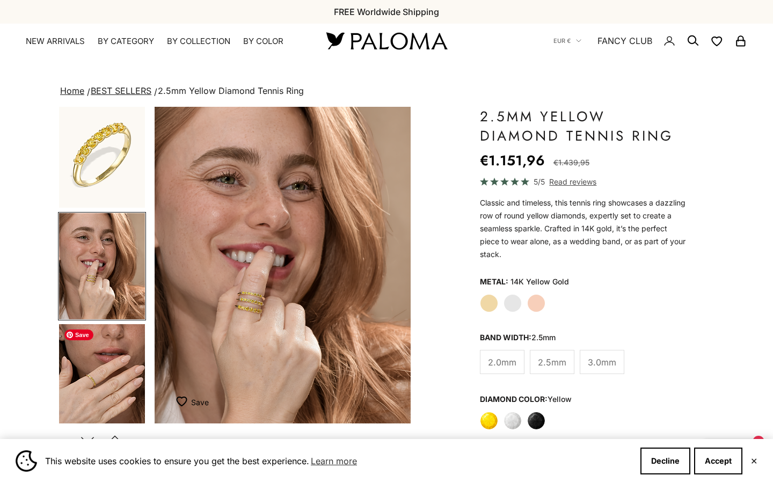
click at [111, 386] on img "Go to item 5" at bounding box center [102, 377] width 86 height 106
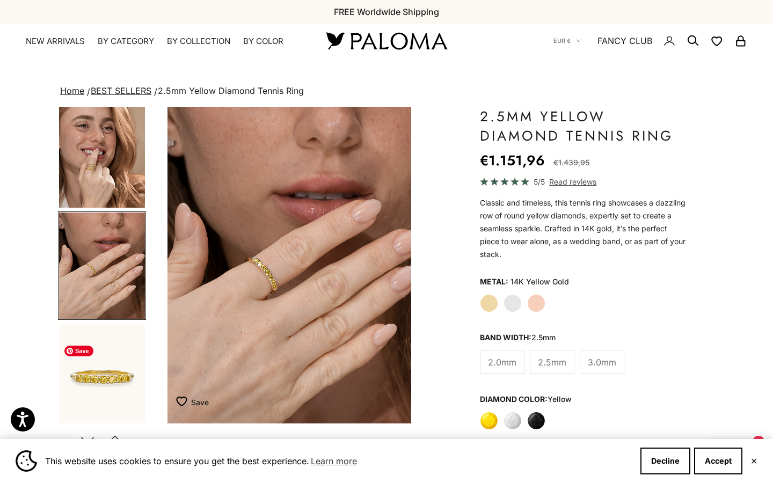
scroll to position [0, 539]
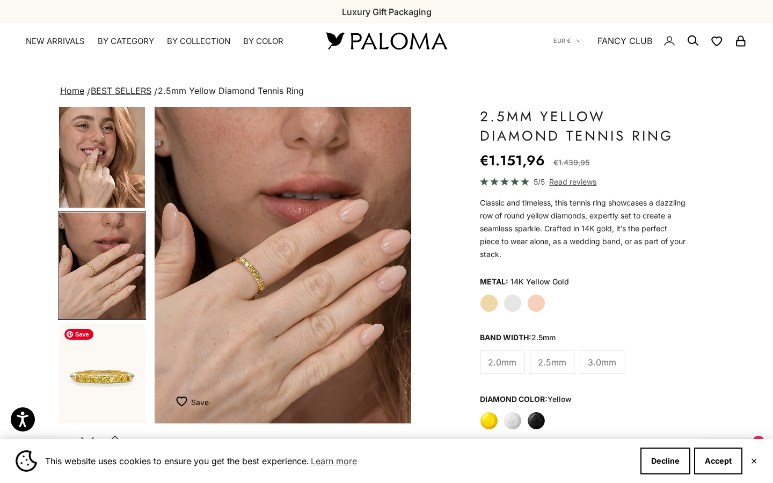
click at [117, 364] on img "Go to item 6" at bounding box center [102, 377] width 86 height 106
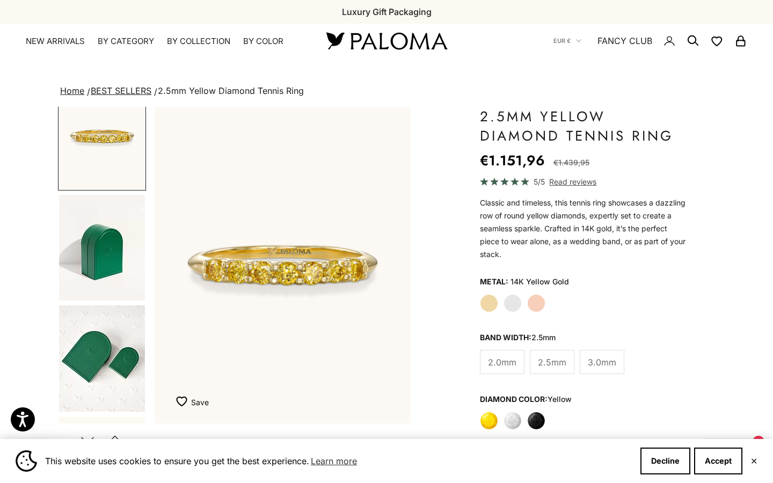
scroll to position [199, 0]
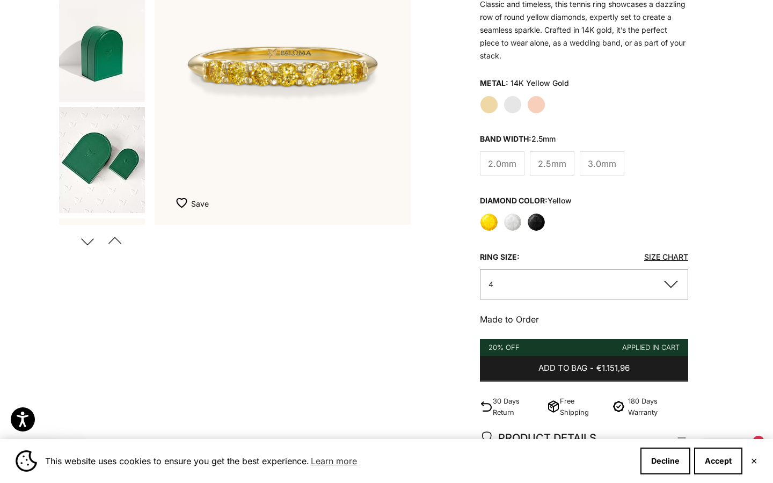
click at [516, 221] on label "White" at bounding box center [513, 222] width 18 height 18
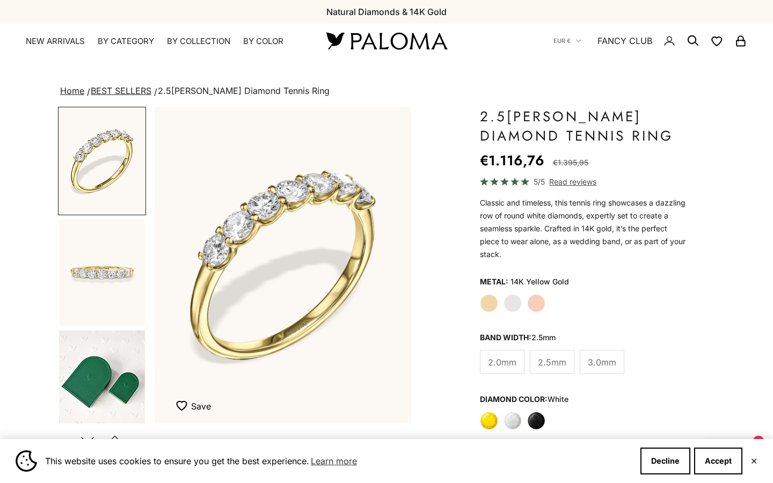
click at [539, 412] on label "Black" at bounding box center [536, 421] width 18 height 18
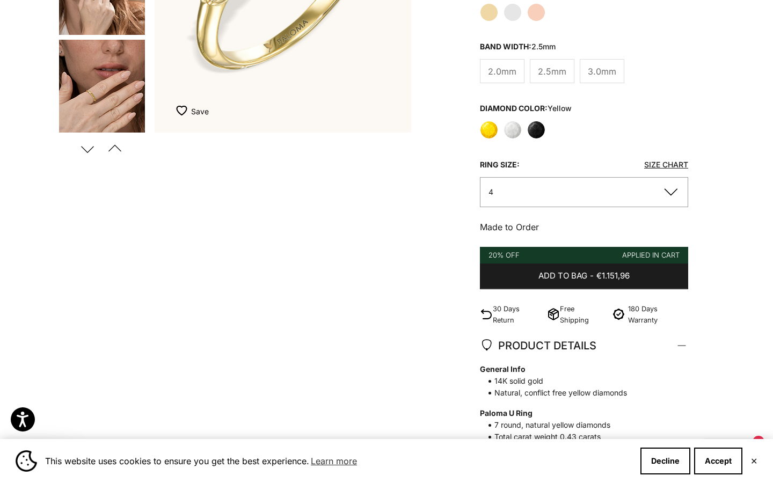
scroll to position [291, 0]
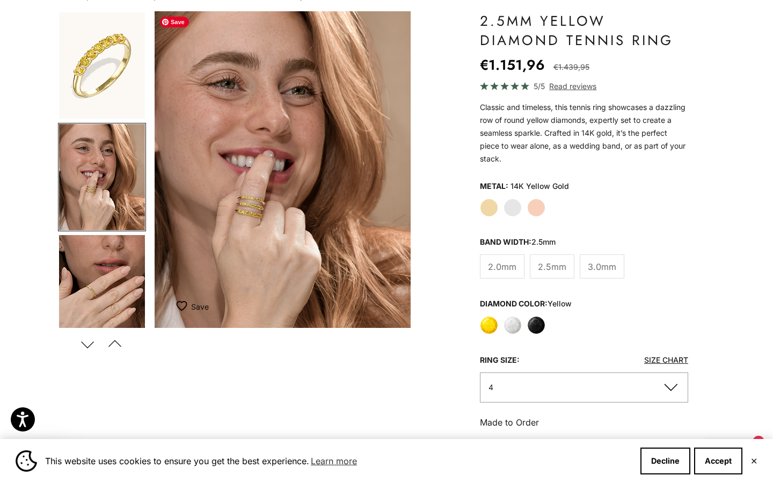
scroll to position [94, 0]
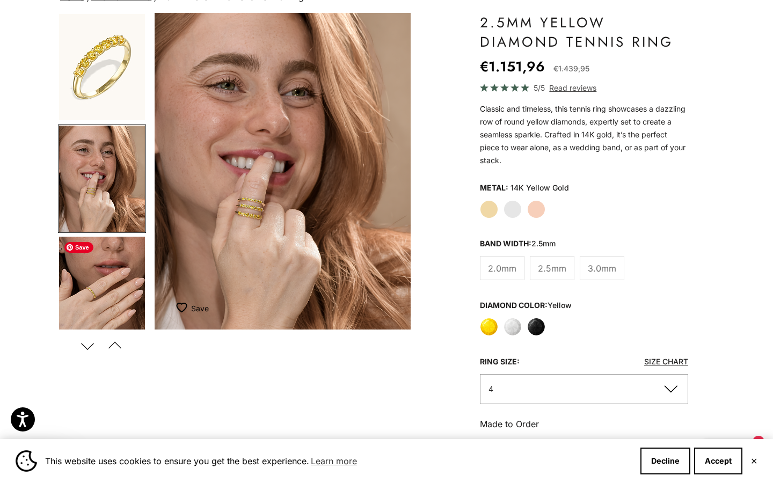
click at [121, 299] on img "Go to item 5" at bounding box center [102, 290] width 86 height 106
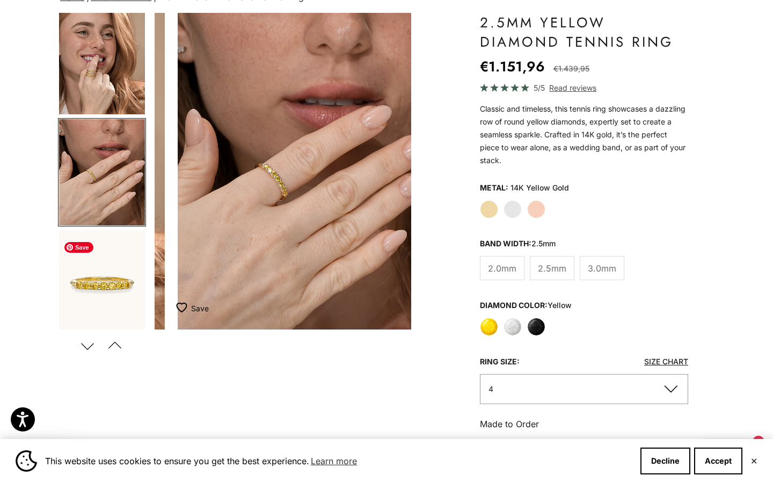
scroll to position [118, 0]
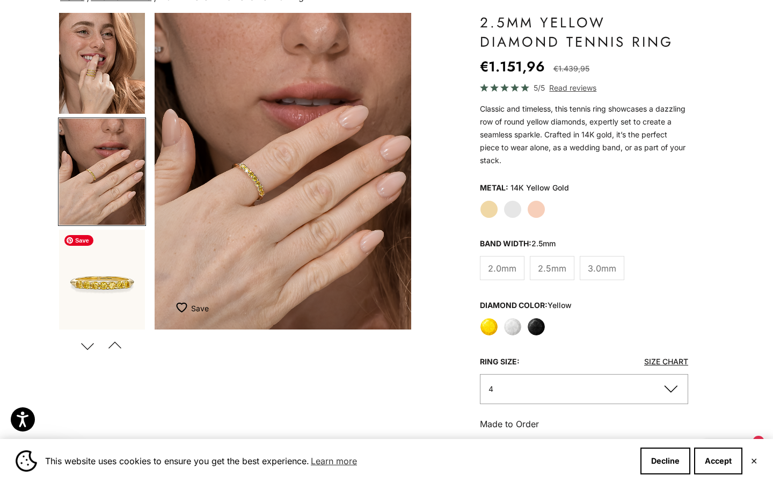
click at [121, 299] on img "Go to item 6" at bounding box center [102, 283] width 86 height 106
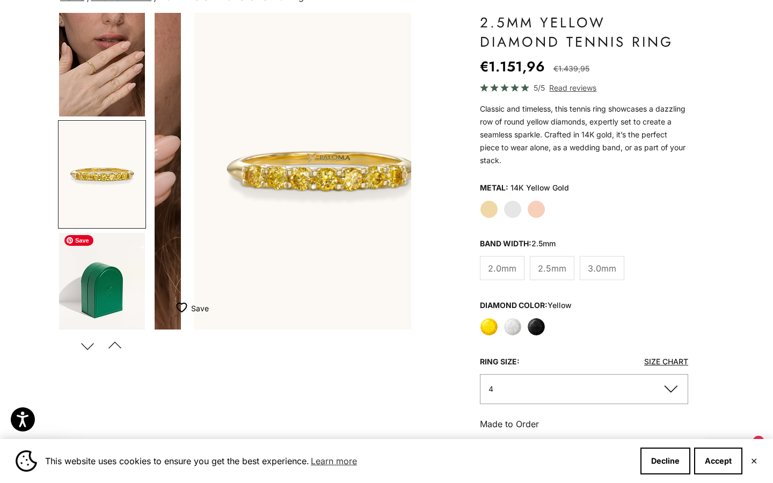
scroll to position [229, 0]
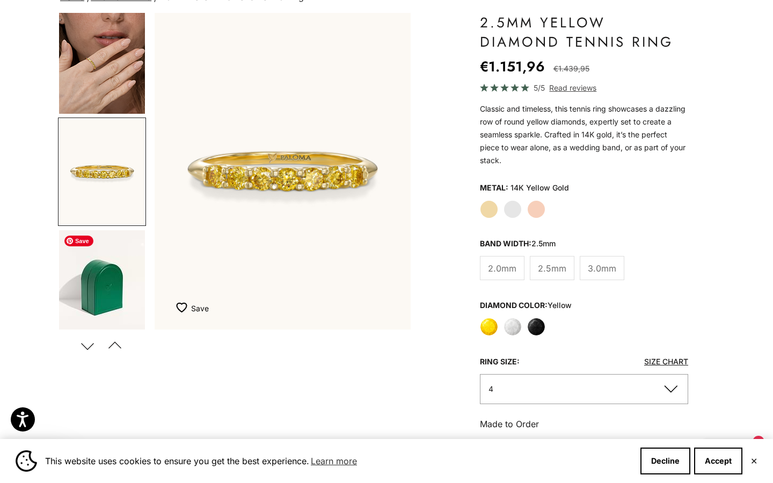
click at [121, 299] on img "Go to item 9" at bounding box center [102, 283] width 86 height 106
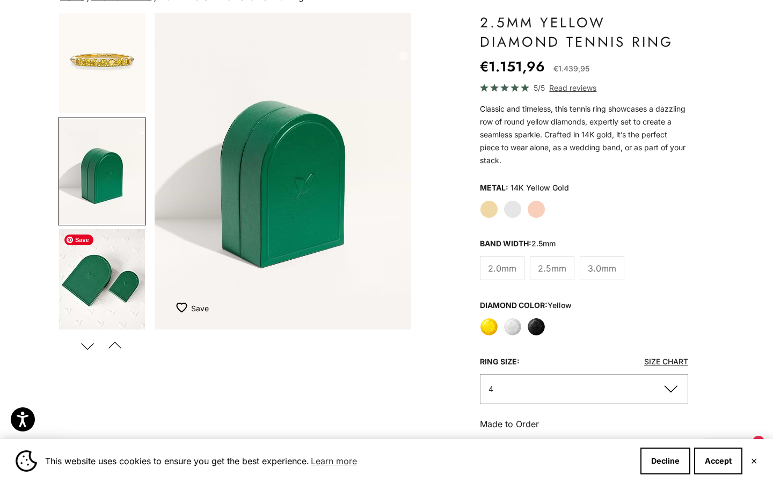
click at [121, 299] on img "Go to item 10" at bounding box center [102, 282] width 86 height 106
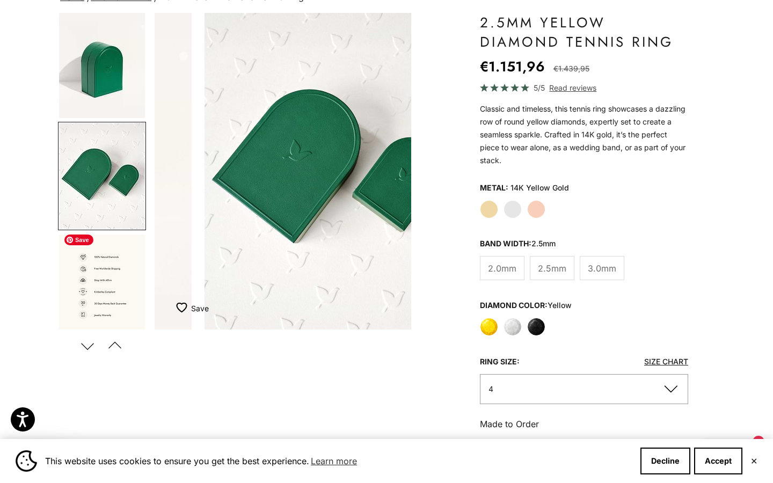
scroll to position [452, 0]
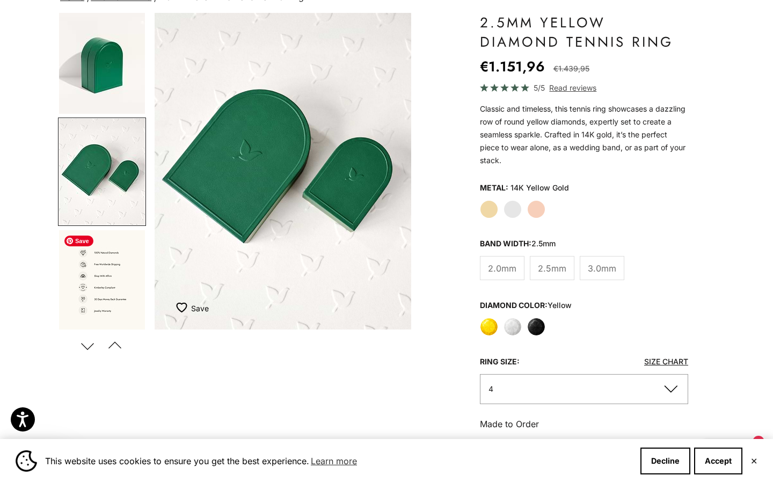
click at [121, 299] on img "Go to item 11" at bounding box center [102, 283] width 86 height 106
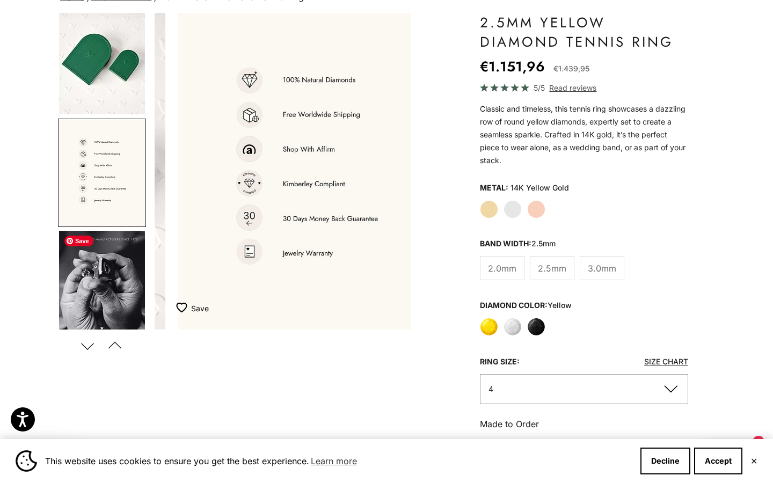
scroll to position [0, 0]
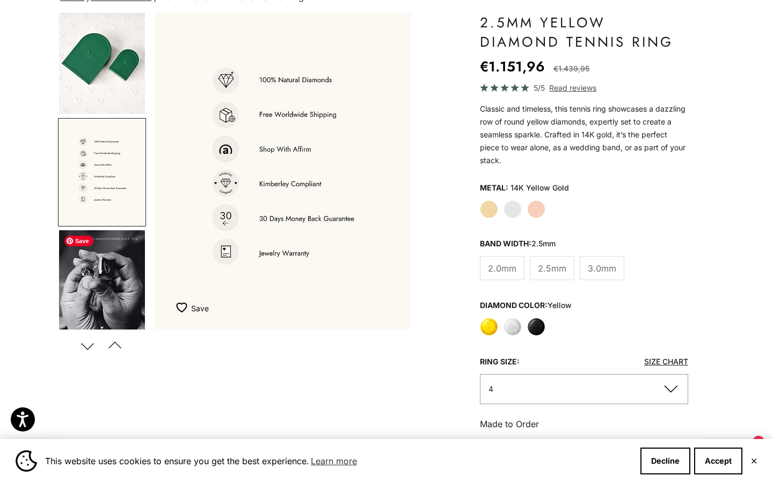
click at [121, 299] on img "Go to item 12" at bounding box center [102, 283] width 86 height 106
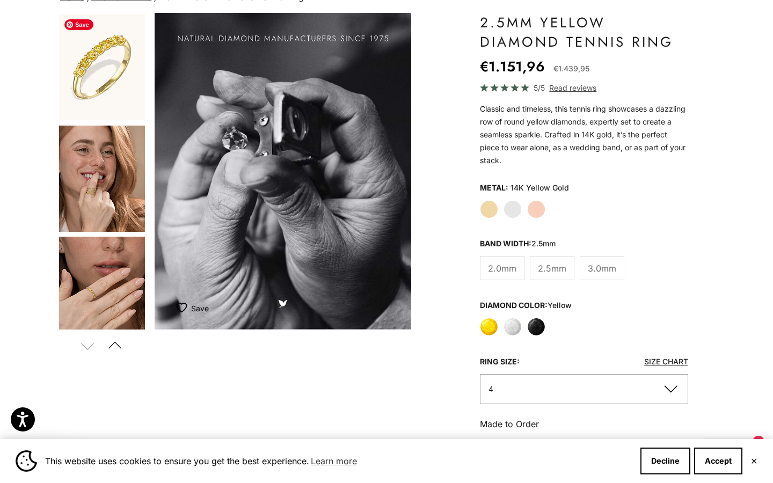
click at [105, 96] on img "Go to item 1" at bounding box center [102, 67] width 86 height 106
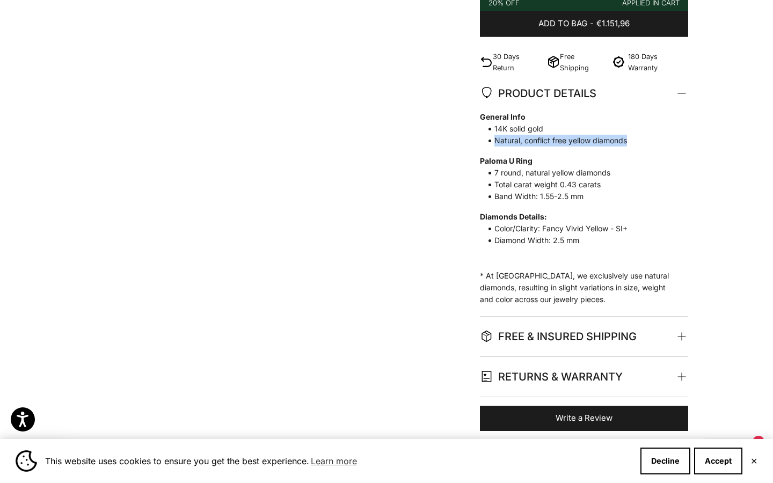
drag, startPoint x: 632, startPoint y: 139, endPoint x: 496, endPoint y: 144, distance: 135.4
click at [496, 144] on span "Natural, conflict free yellow diamonds" at bounding box center [579, 141] width 198 height 12
copy span "Natural, conflict free yellow diamonds"
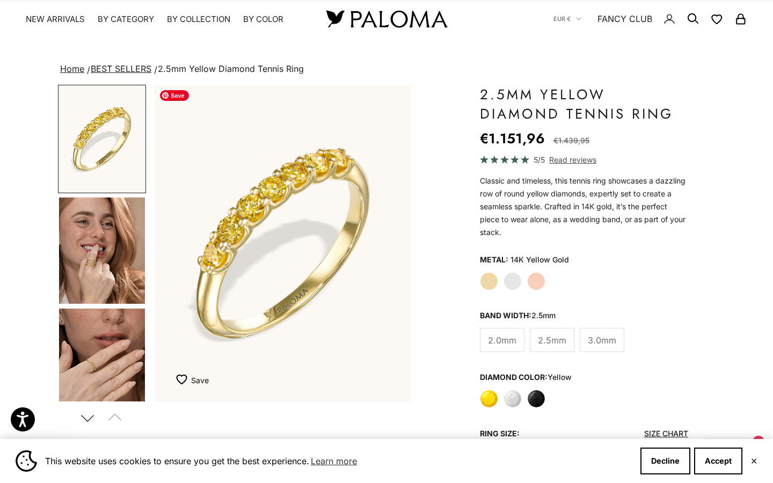
scroll to position [24, 0]
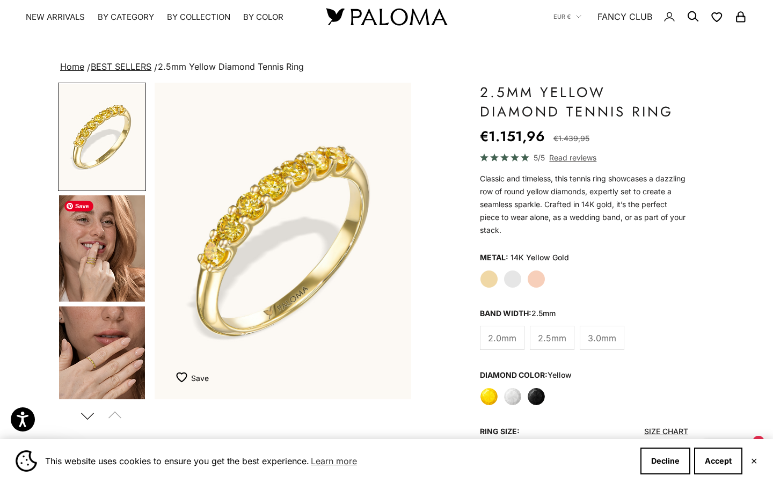
click at [111, 259] on img "Go to item 4" at bounding box center [102, 248] width 86 height 106
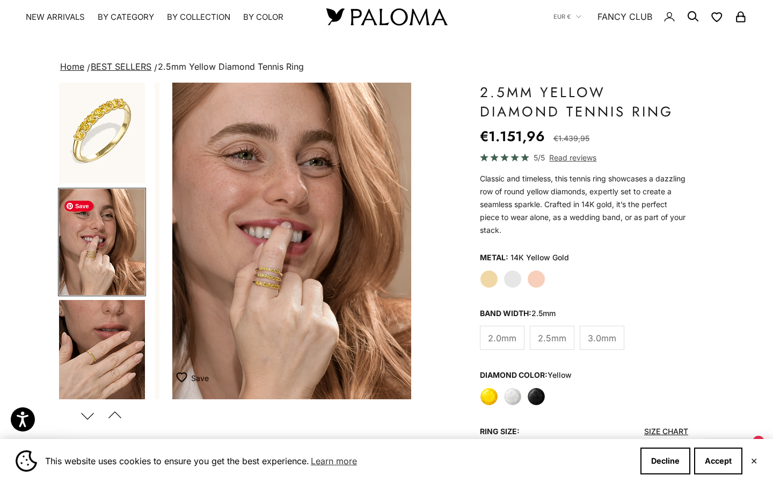
scroll to position [0, 270]
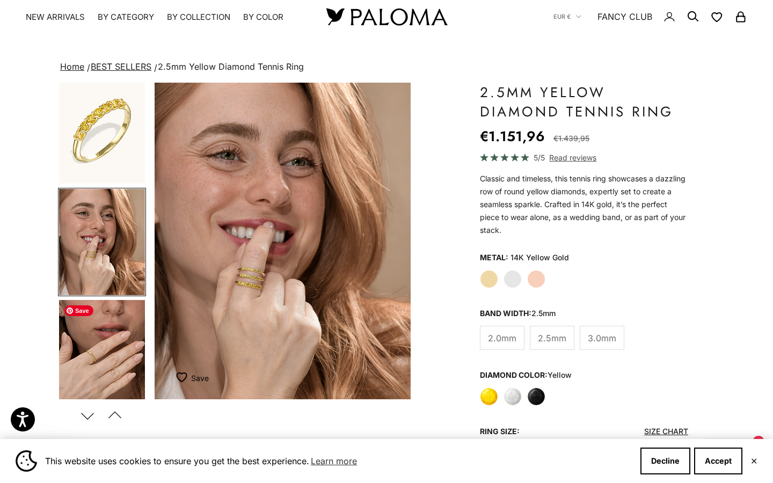
click at [108, 345] on img "Go to item 5" at bounding box center [102, 353] width 86 height 106
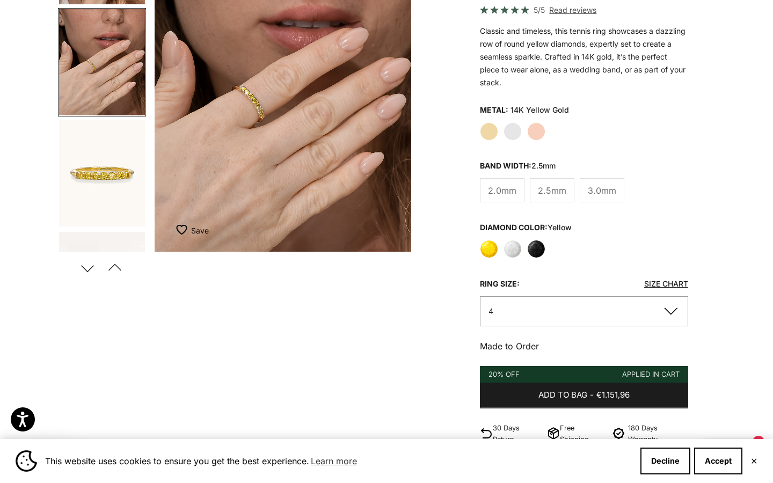
scroll to position [0, 0]
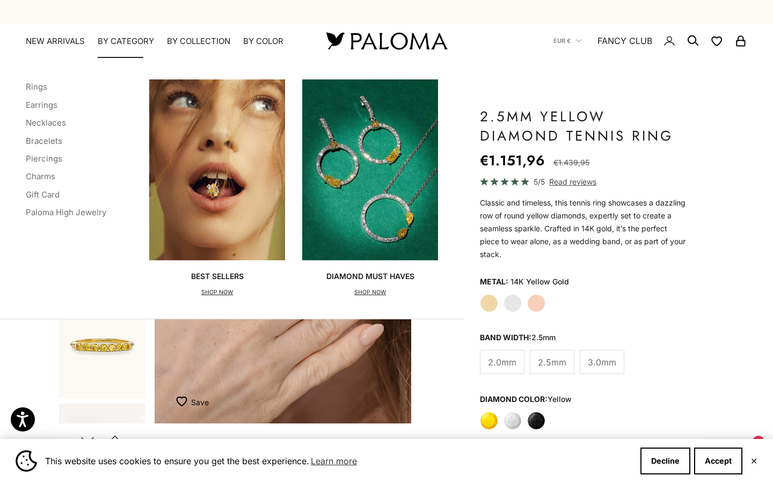
click at [379, 292] on p "SHOP NOW" at bounding box center [370, 292] width 88 height 11
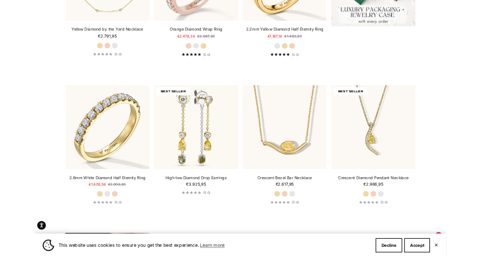
scroll to position [466, 0]
